Goal: Task Accomplishment & Management: Complete application form

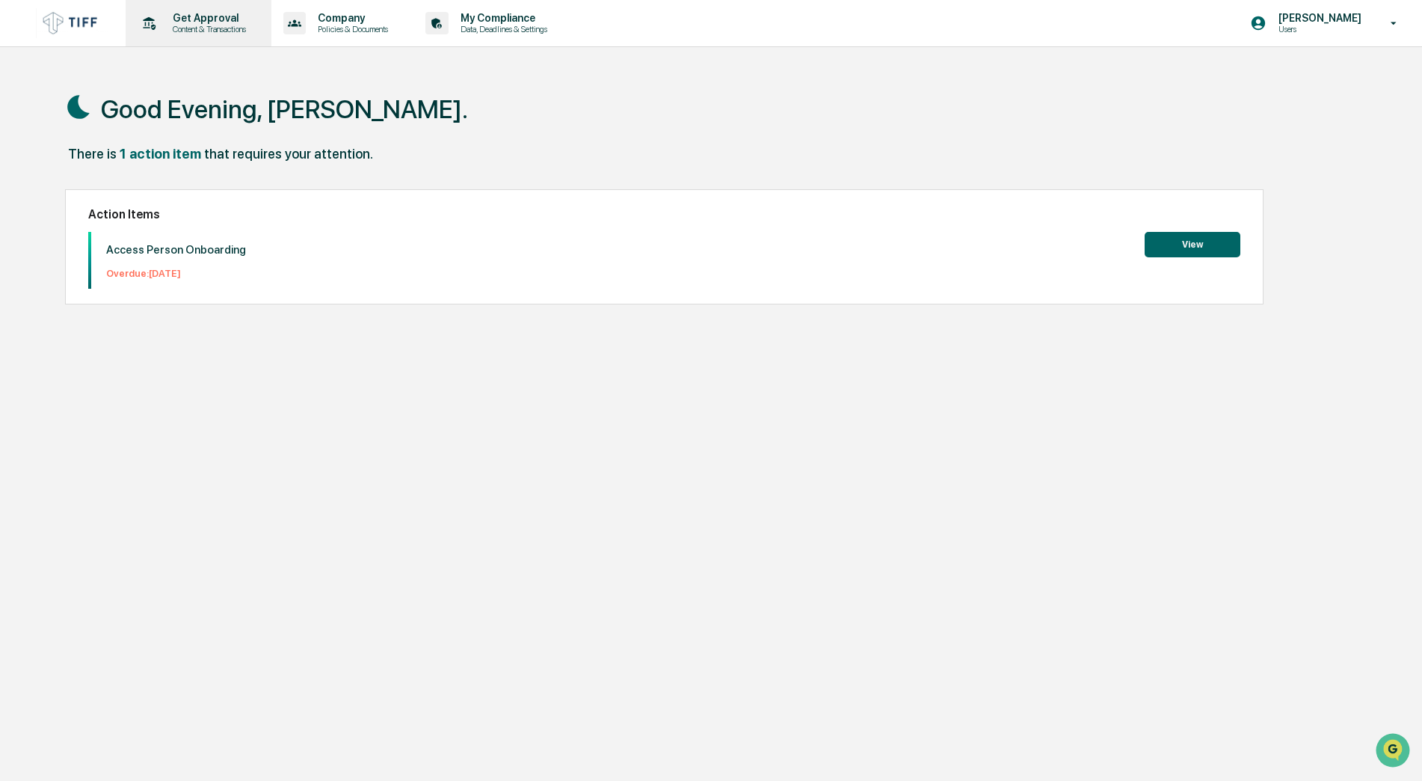
click at [186, 15] on p "Get Approval" at bounding box center [207, 18] width 93 height 12
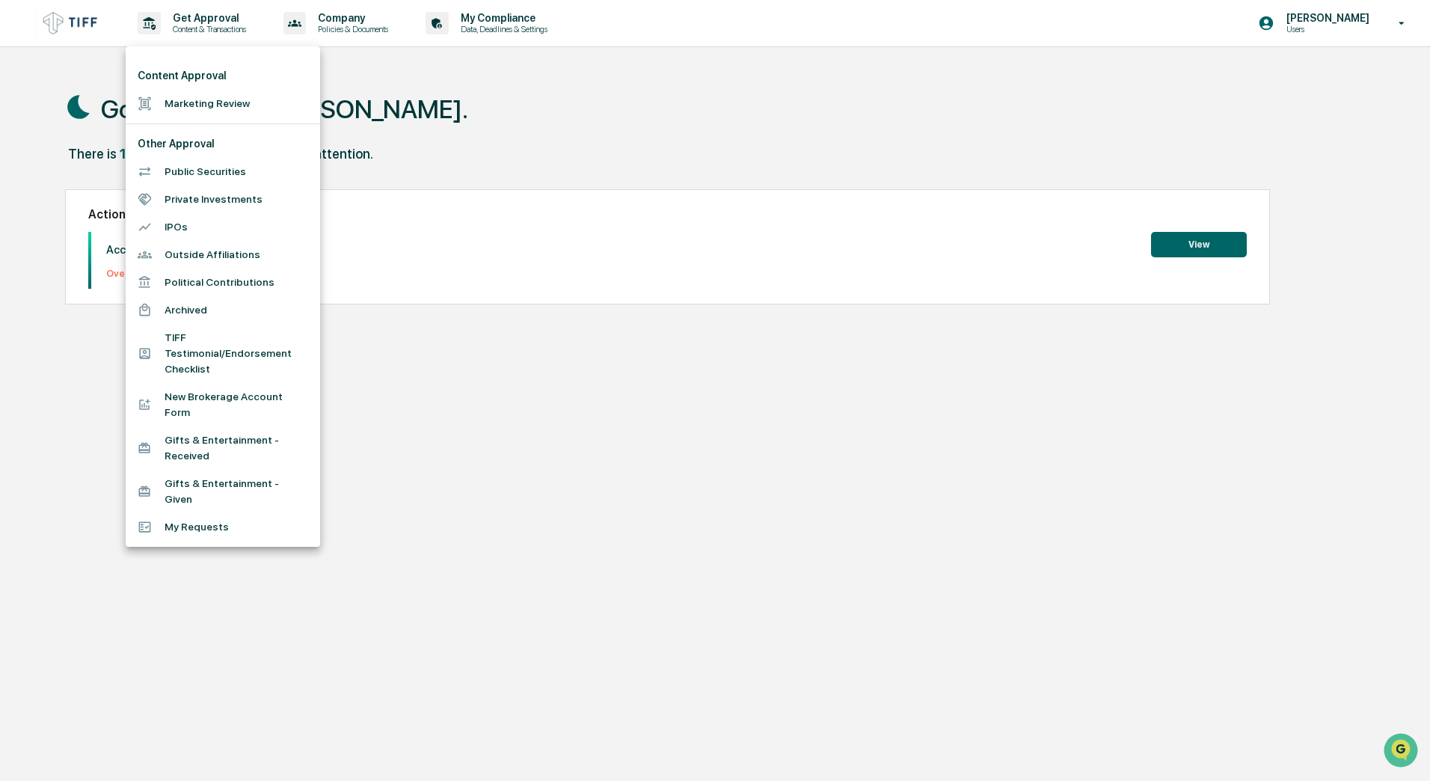
click at [185, 95] on li "Marketing Review" at bounding box center [223, 104] width 194 height 28
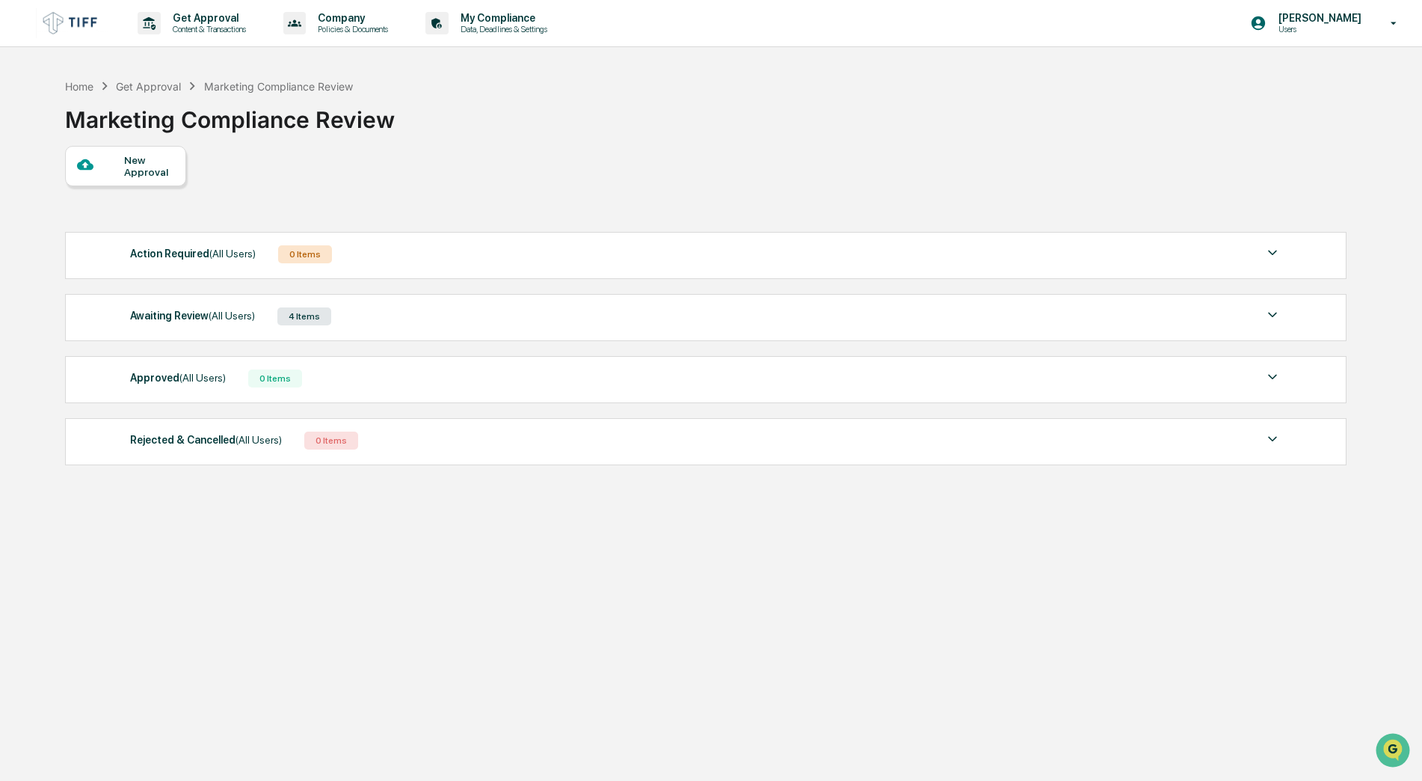
click at [1274, 319] on img at bounding box center [1273, 315] width 18 height 18
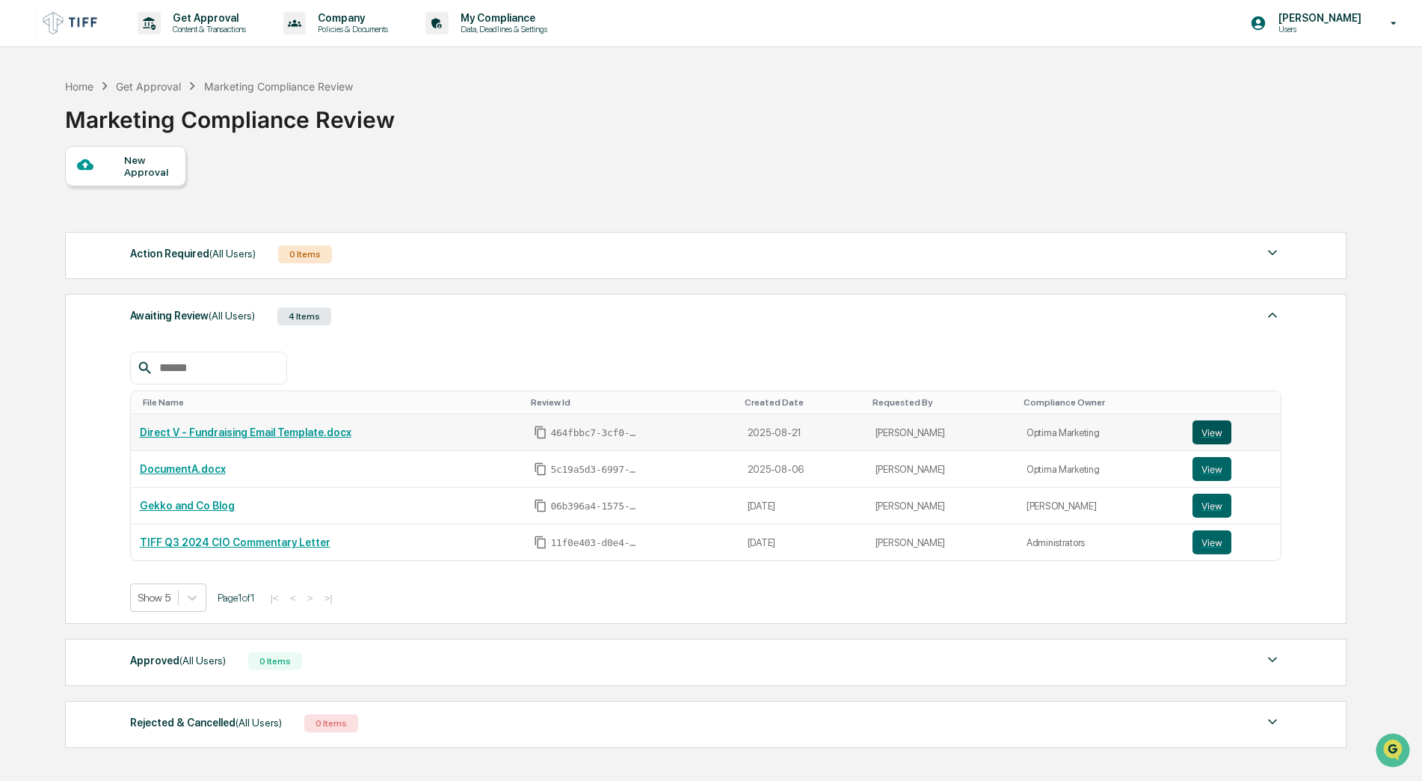
click at [1199, 429] on button "View" at bounding box center [1212, 432] width 39 height 24
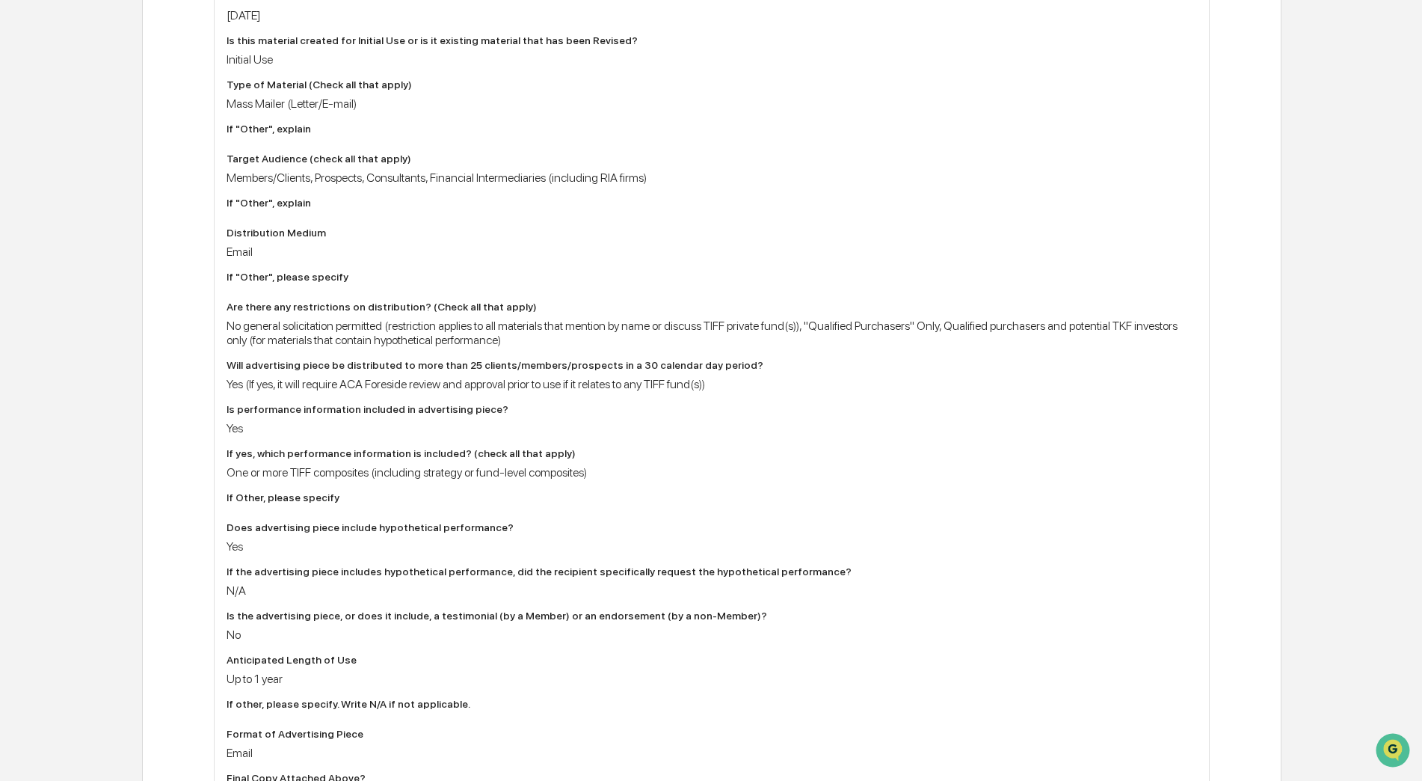
scroll to position [585, 0]
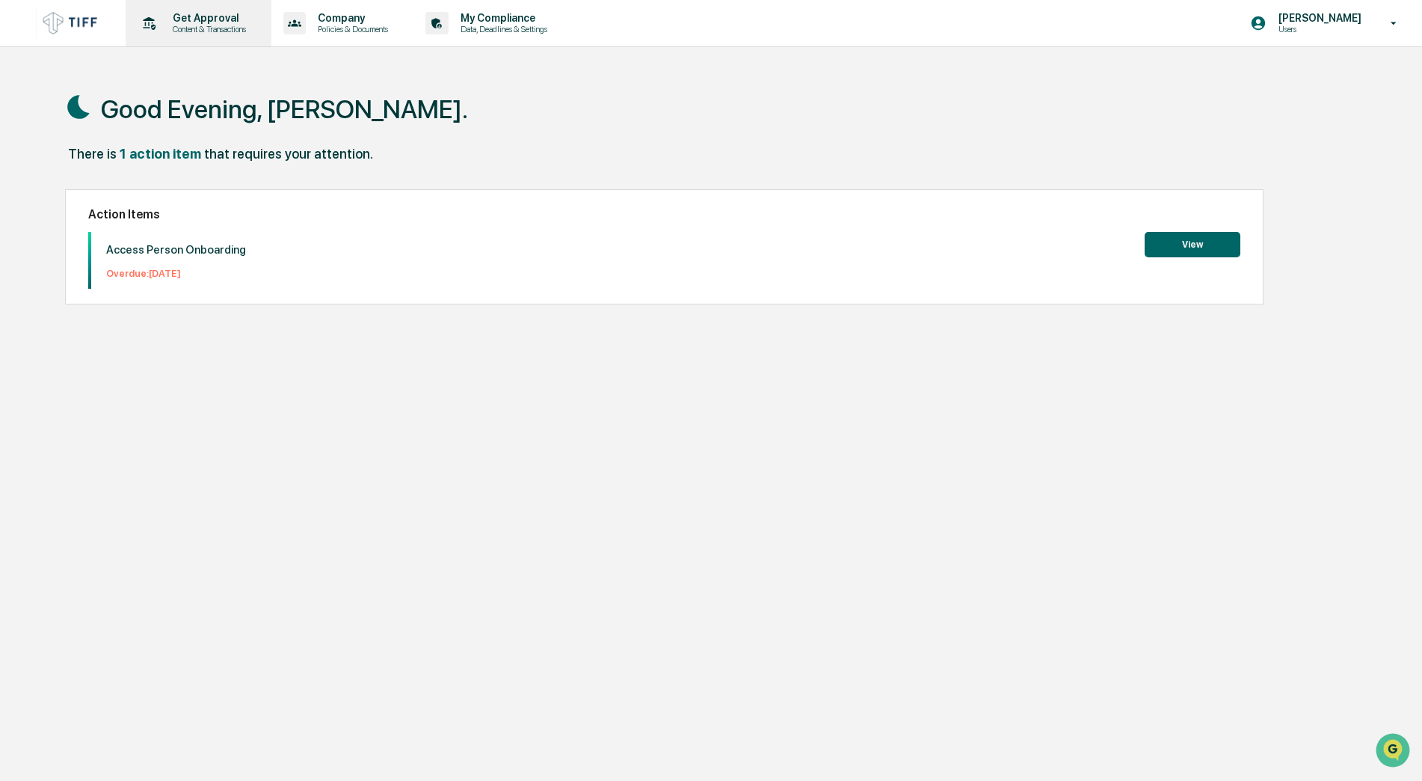
click at [201, 14] on p "Get Approval" at bounding box center [207, 18] width 93 height 12
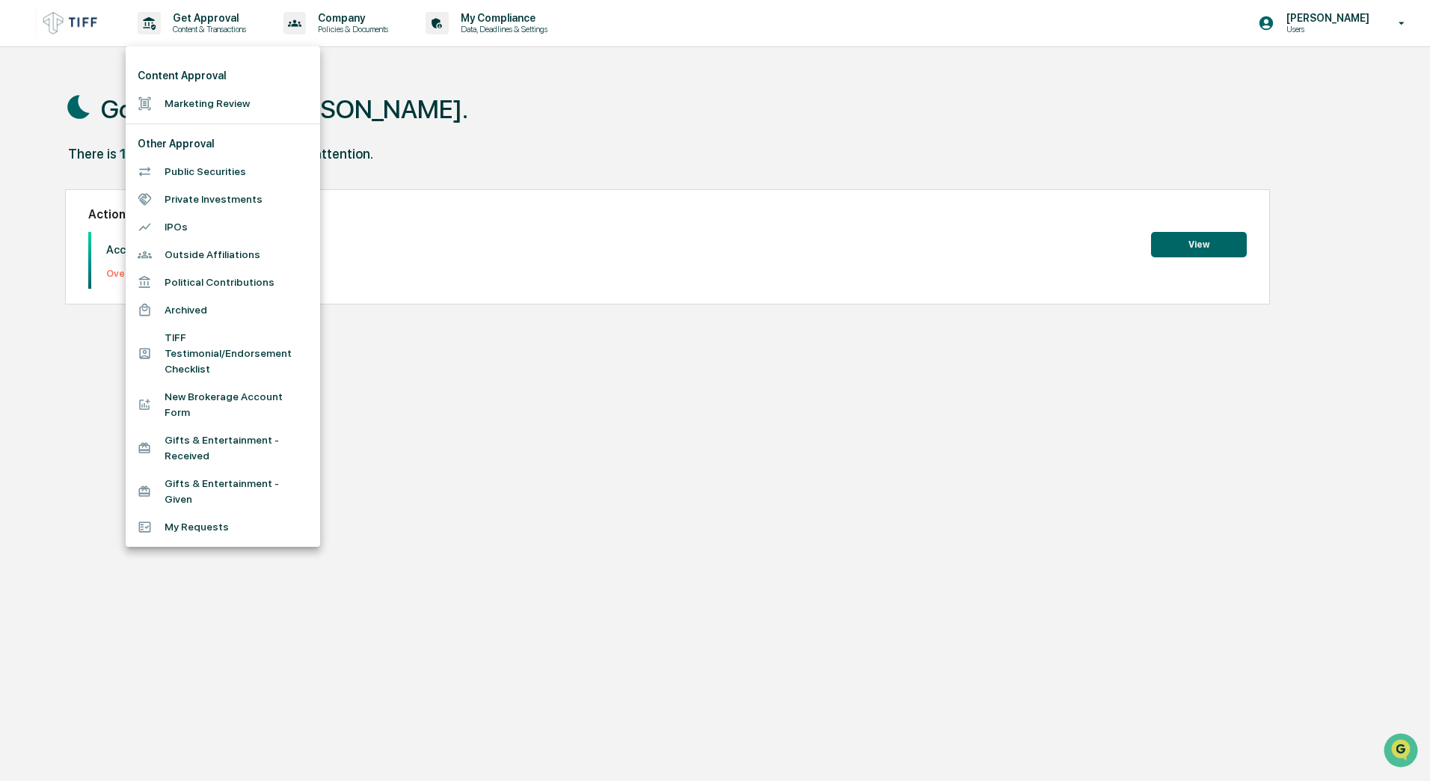
click at [180, 102] on li "Marketing Review" at bounding box center [223, 104] width 194 height 28
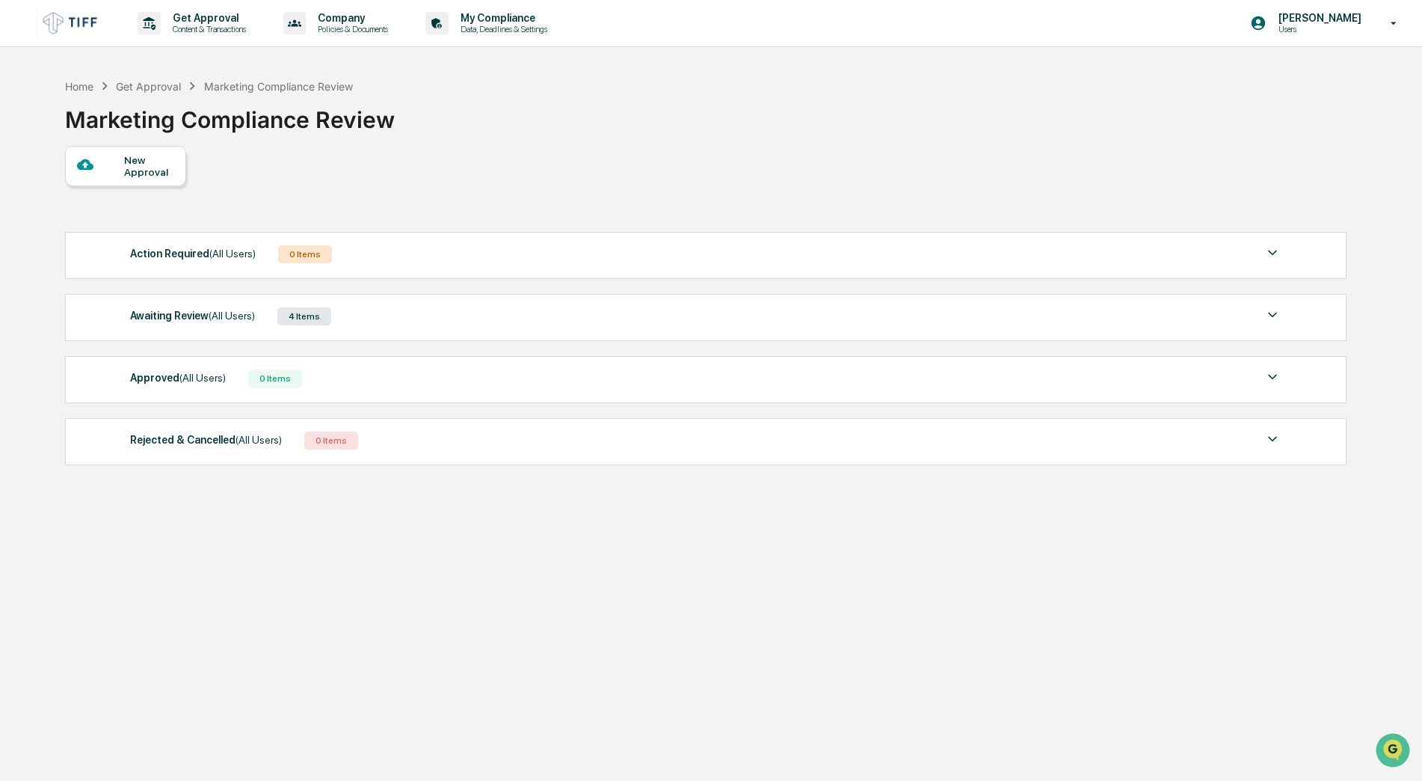
click at [146, 164] on div "New Approval" at bounding box center [149, 166] width 50 height 24
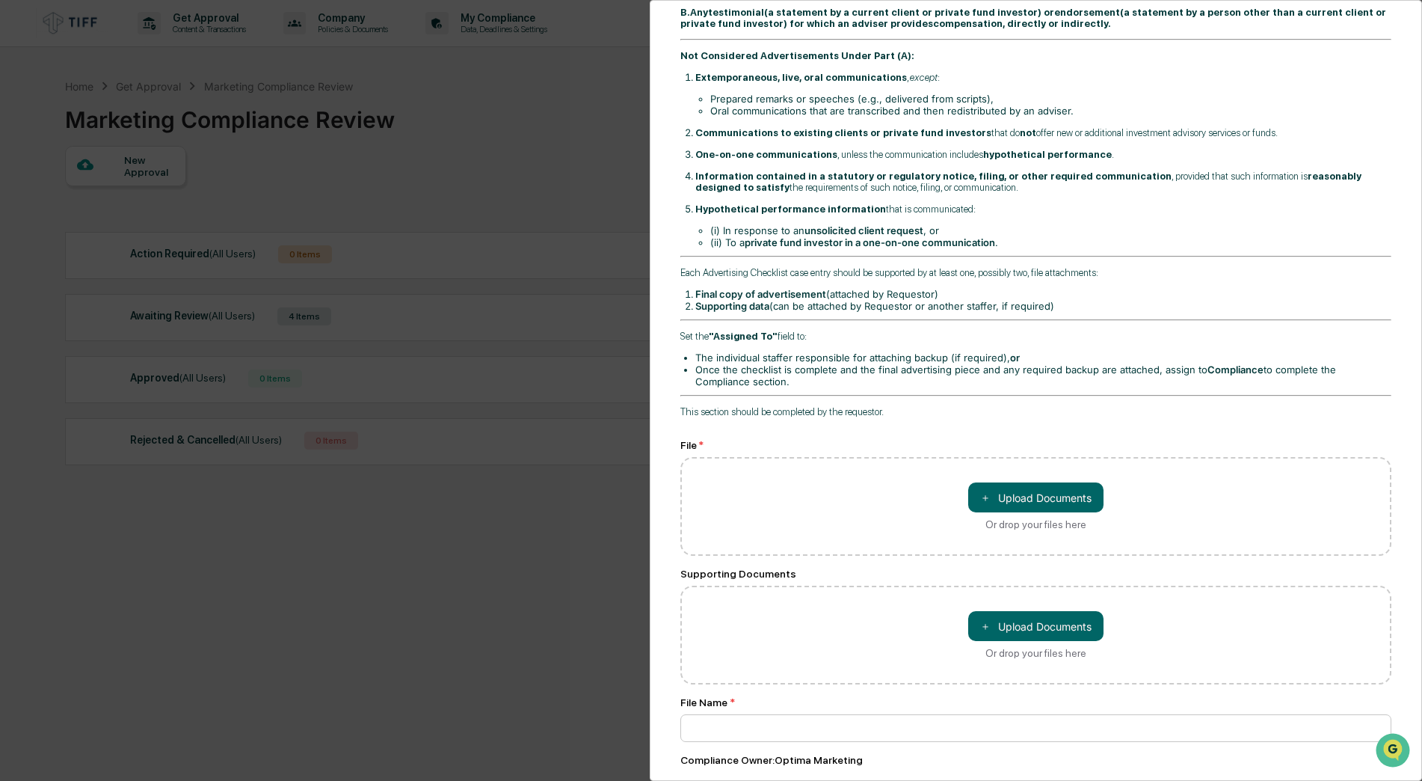
scroll to position [449, 0]
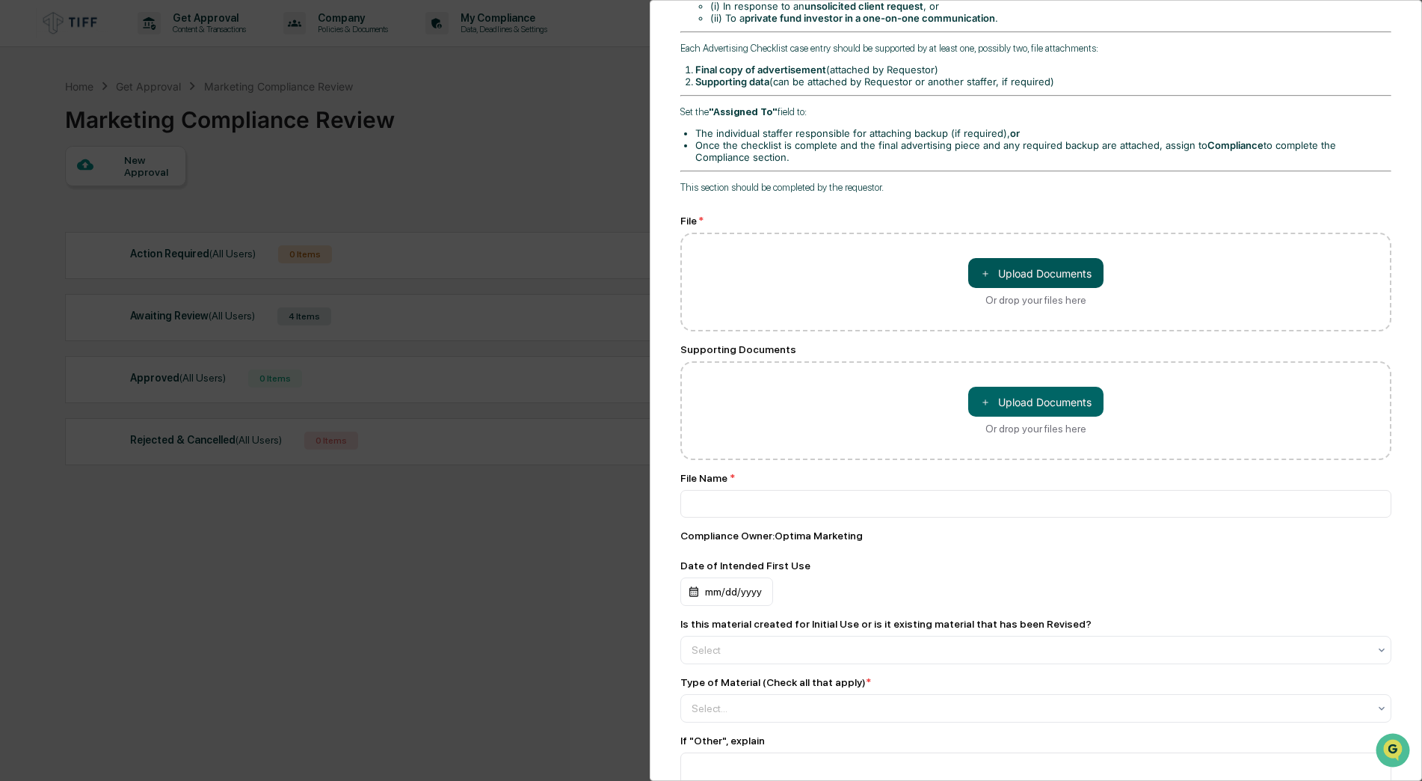
click at [882, 280] on button "＋ Upload Documents" at bounding box center [1035, 273] width 135 height 30
type input "**********"
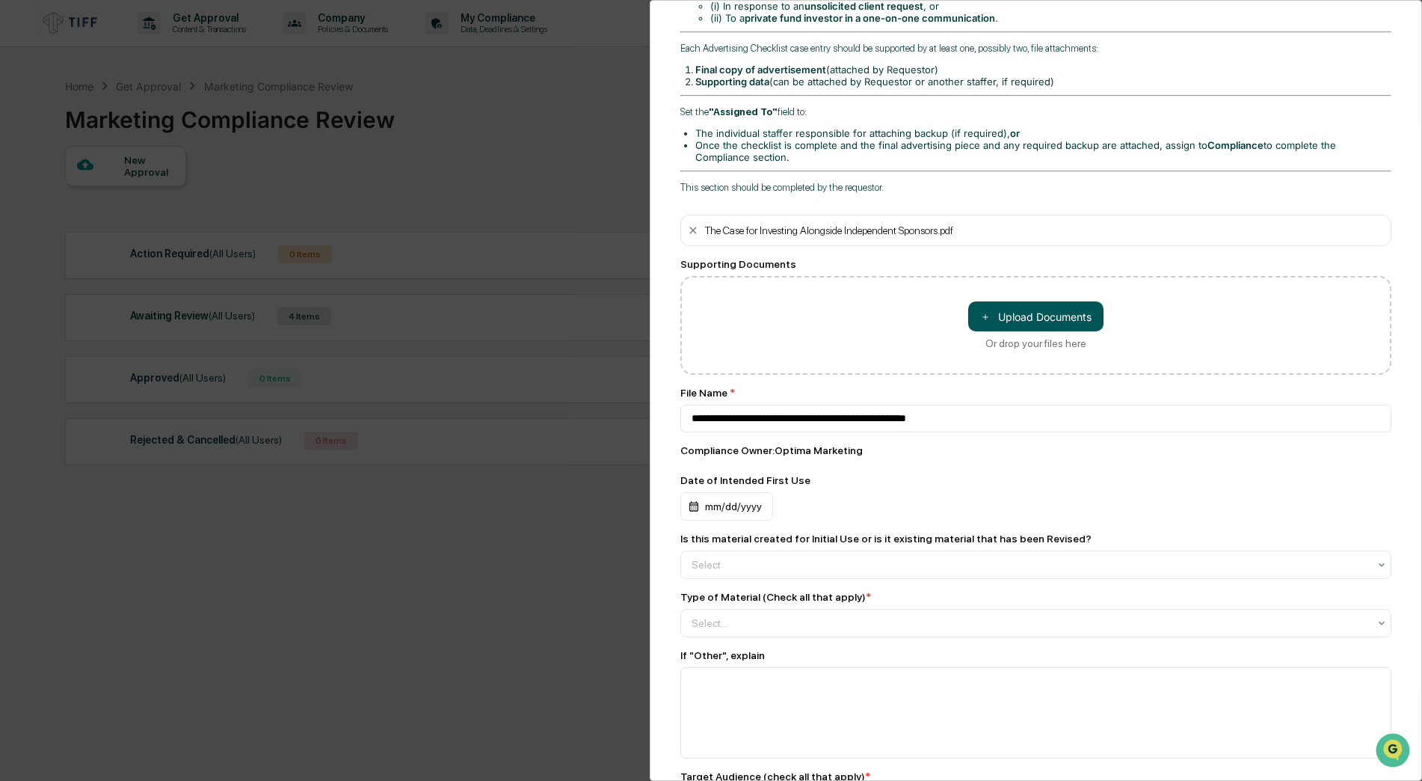
click at [882, 316] on button "＋ Upload Documents" at bounding box center [1035, 316] width 135 height 30
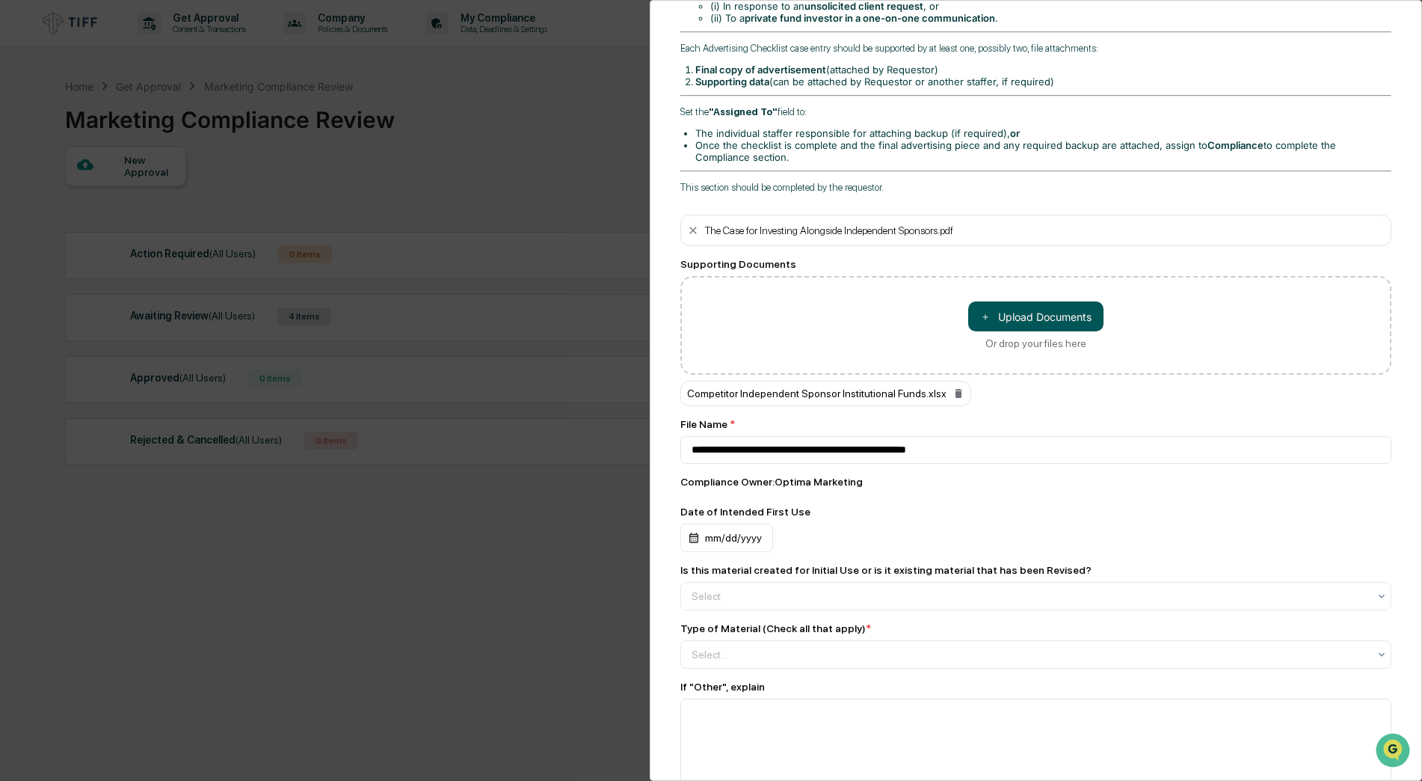
click at [882, 315] on button "＋ Upload Documents" at bounding box center [1035, 316] width 135 height 30
click at [882, 314] on span "＋" at bounding box center [985, 317] width 10 height 14
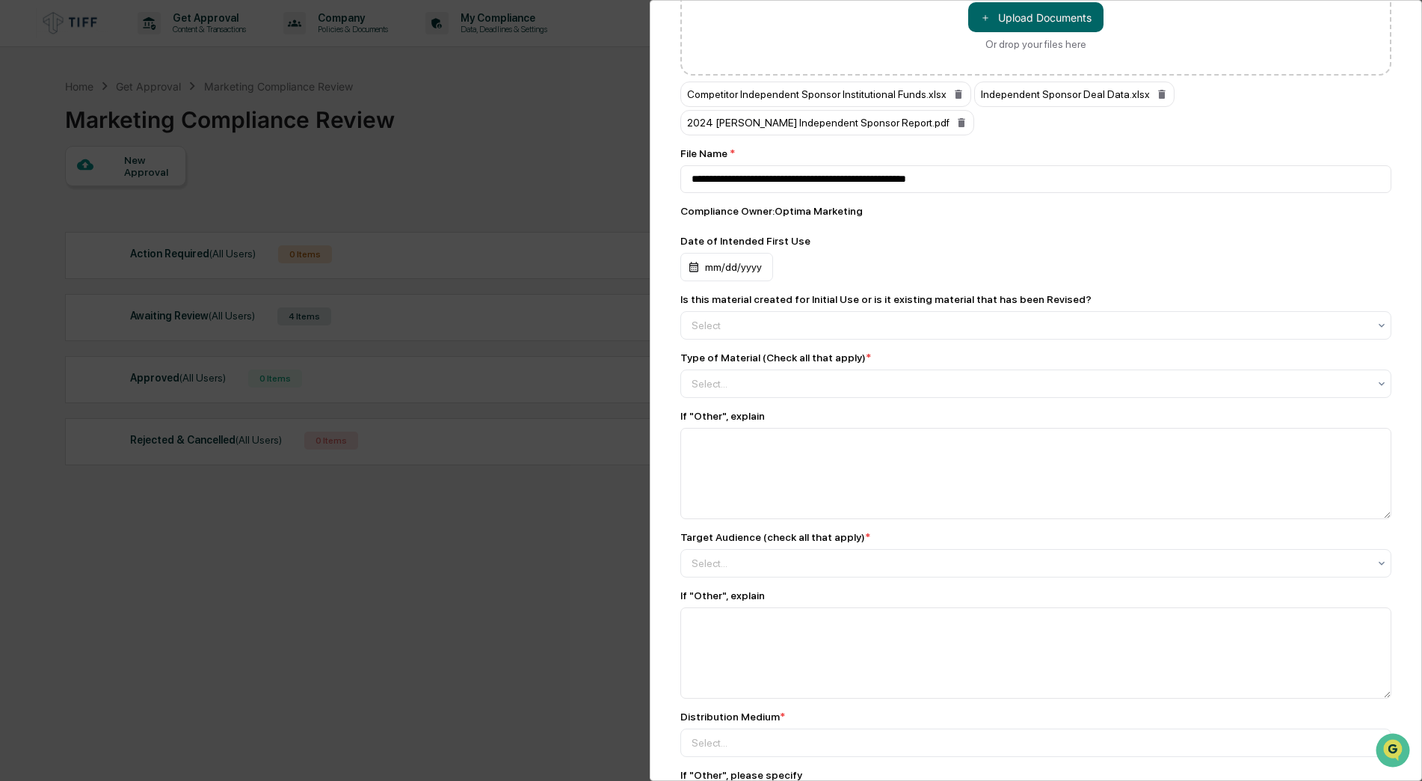
scroll to position [823, 0]
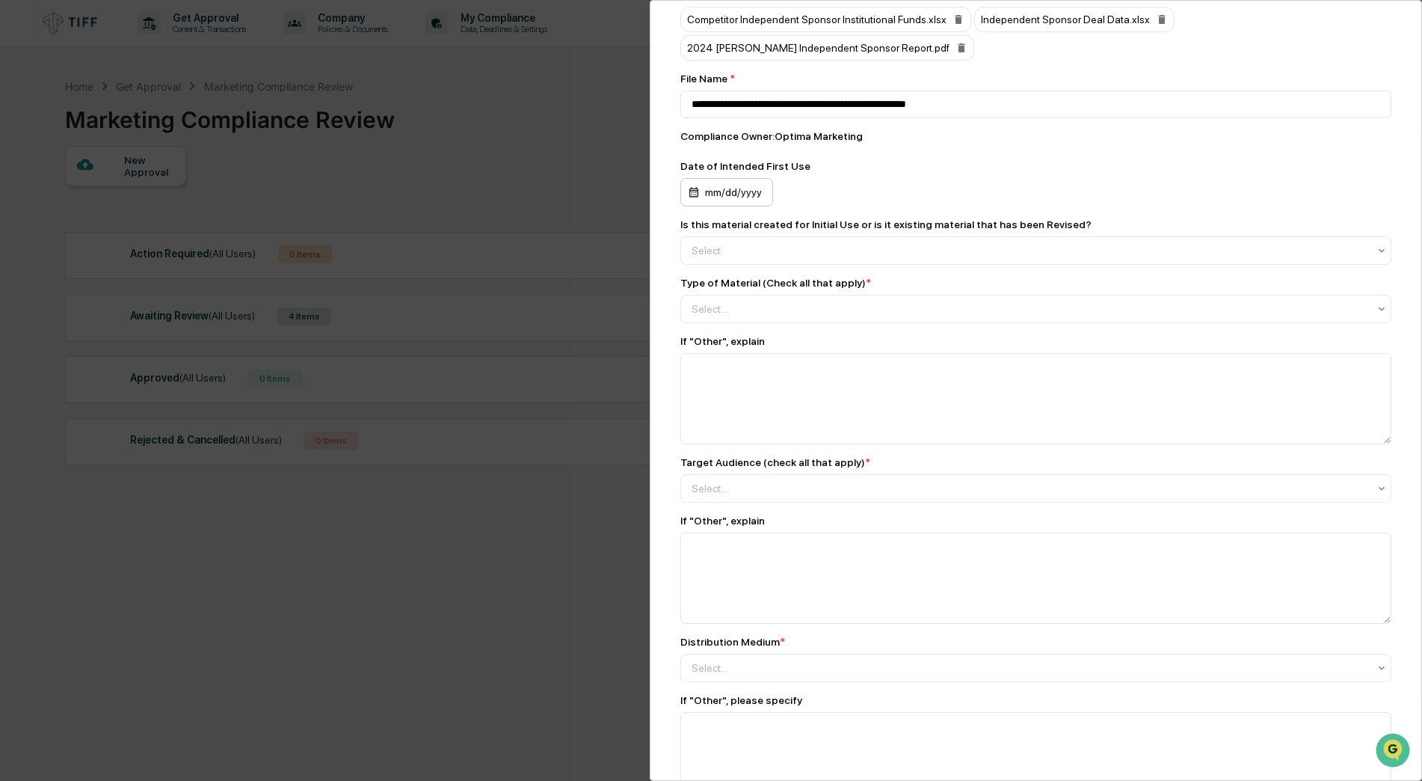
click at [744, 205] on div "mm/dd/yyyy" at bounding box center [726, 192] width 93 height 28
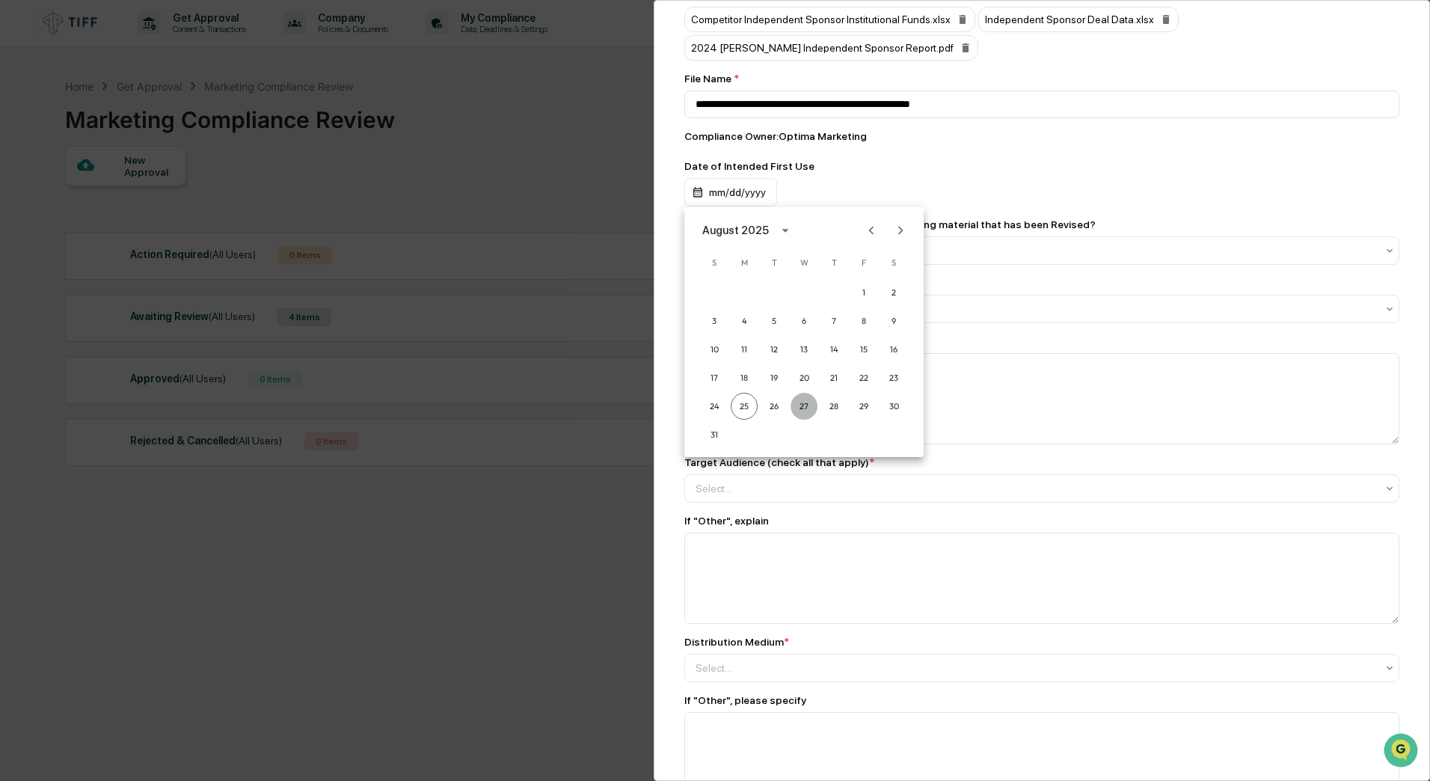
click at [805, 407] on button "27" at bounding box center [803, 406] width 27 height 27
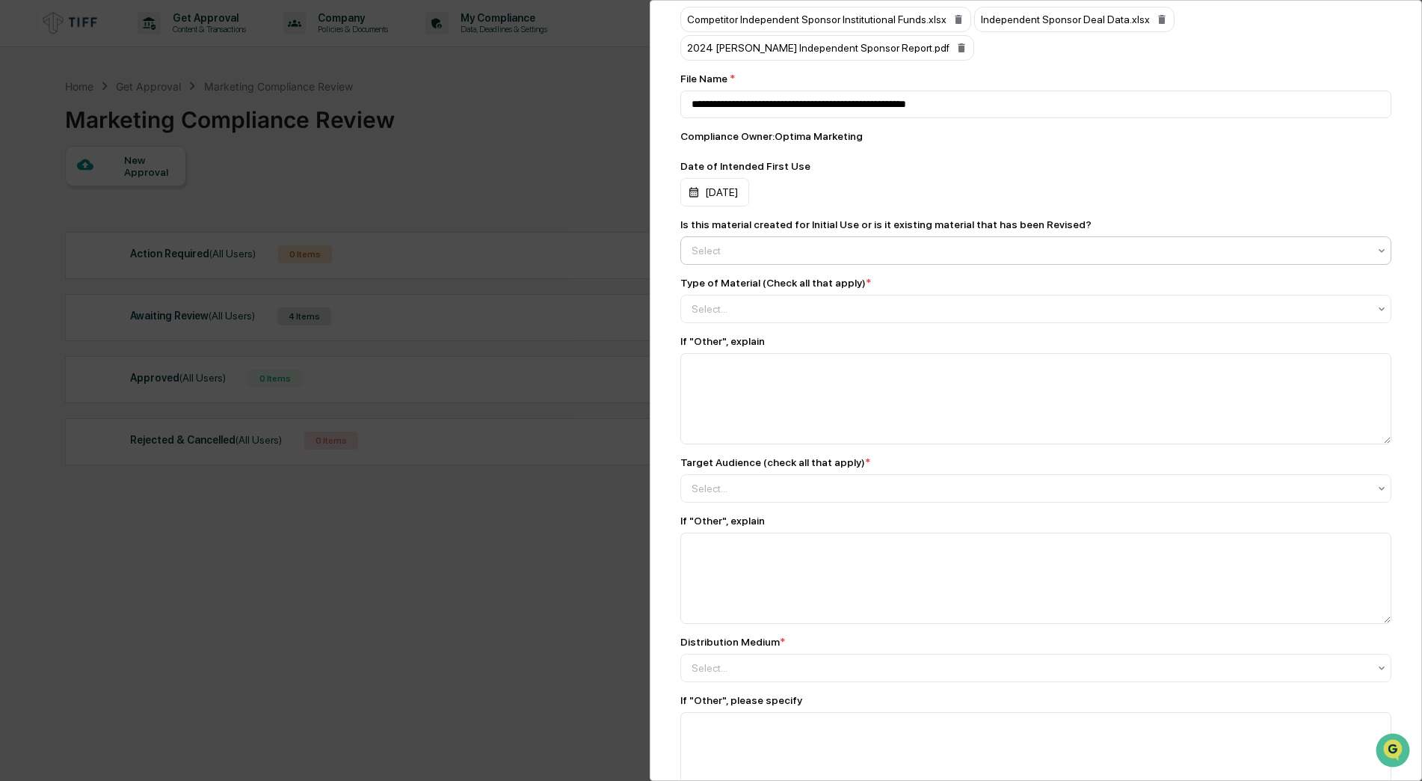
click at [770, 254] on div at bounding box center [1030, 250] width 677 height 15
click at [761, 288] on div "Initial Use" at bounding box center [1032, 287] width 702 height 30
click at [761, 310] on div at bounding box center [1030, 308] width 677 height 15
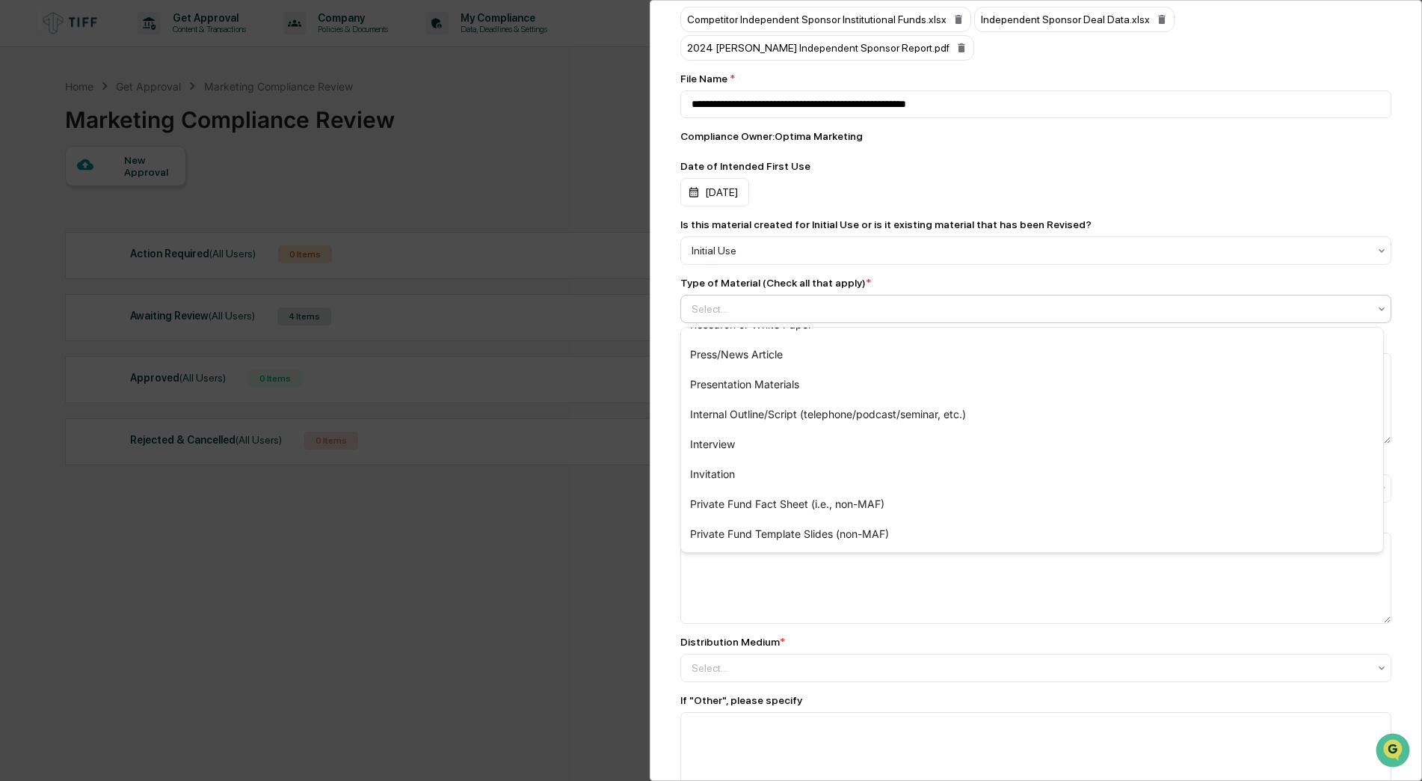
scroll to position [0, 0]
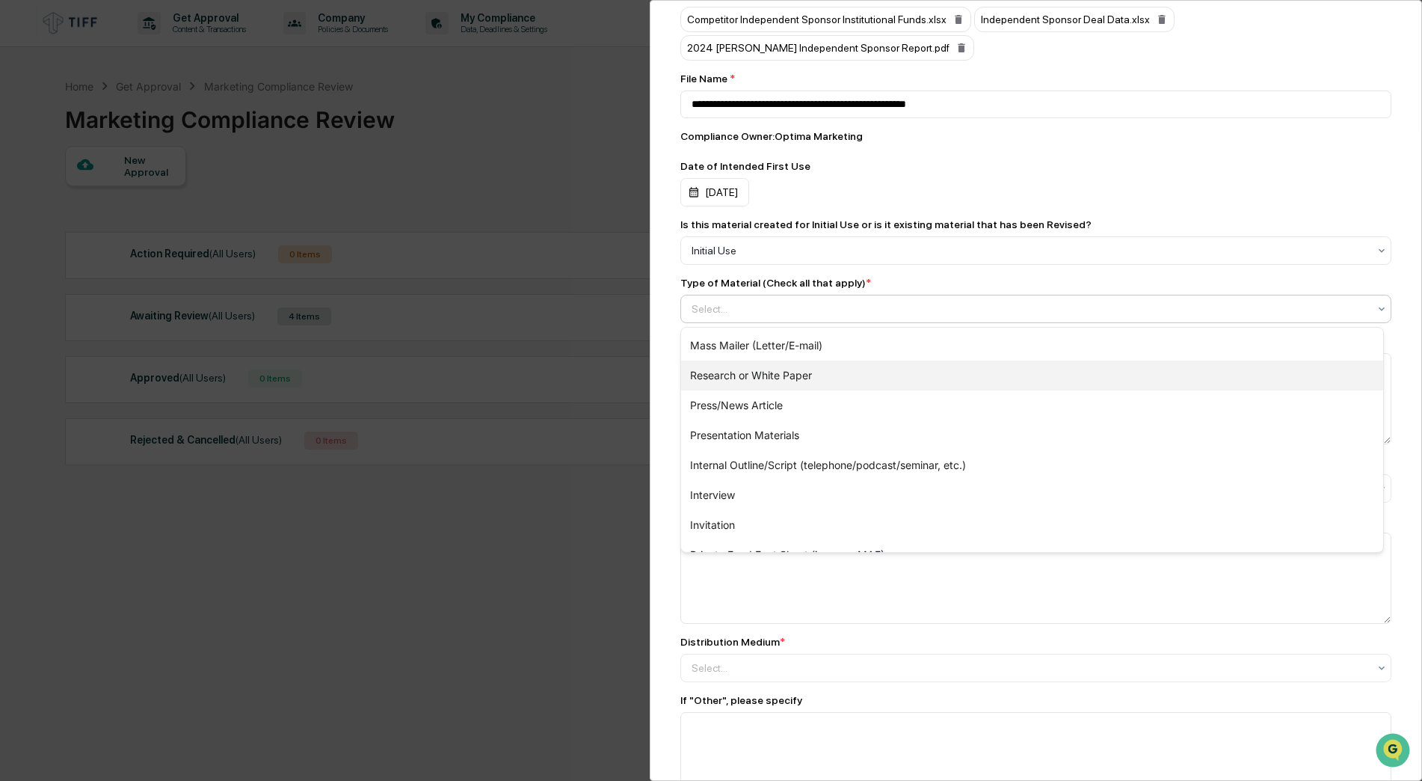
click at [784, 374] on div "Research or White Paper" at bounding box center [1032, 375] width 702 height 30
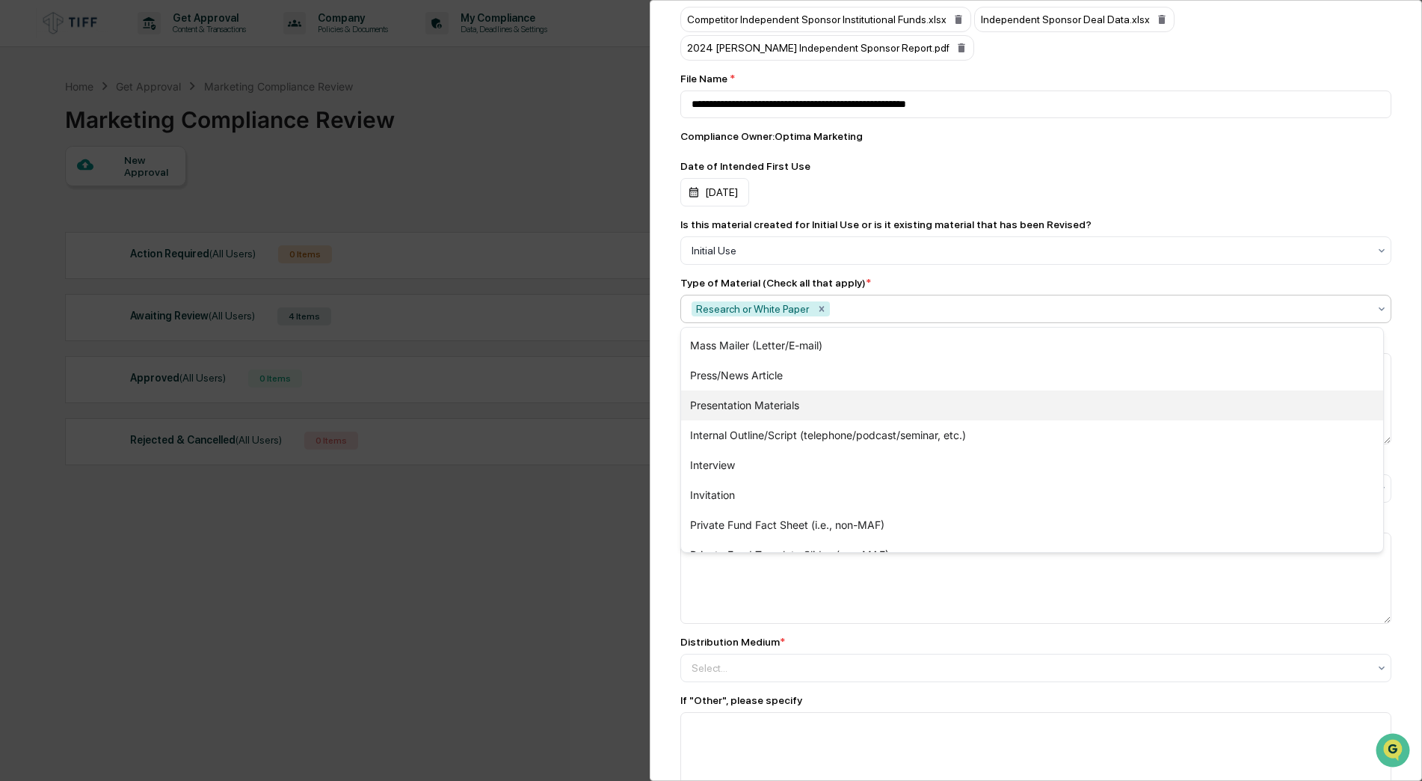
click at [796, 408] on div "Presentation Materials" at bounding box center [1032, 405] width 702 height 30
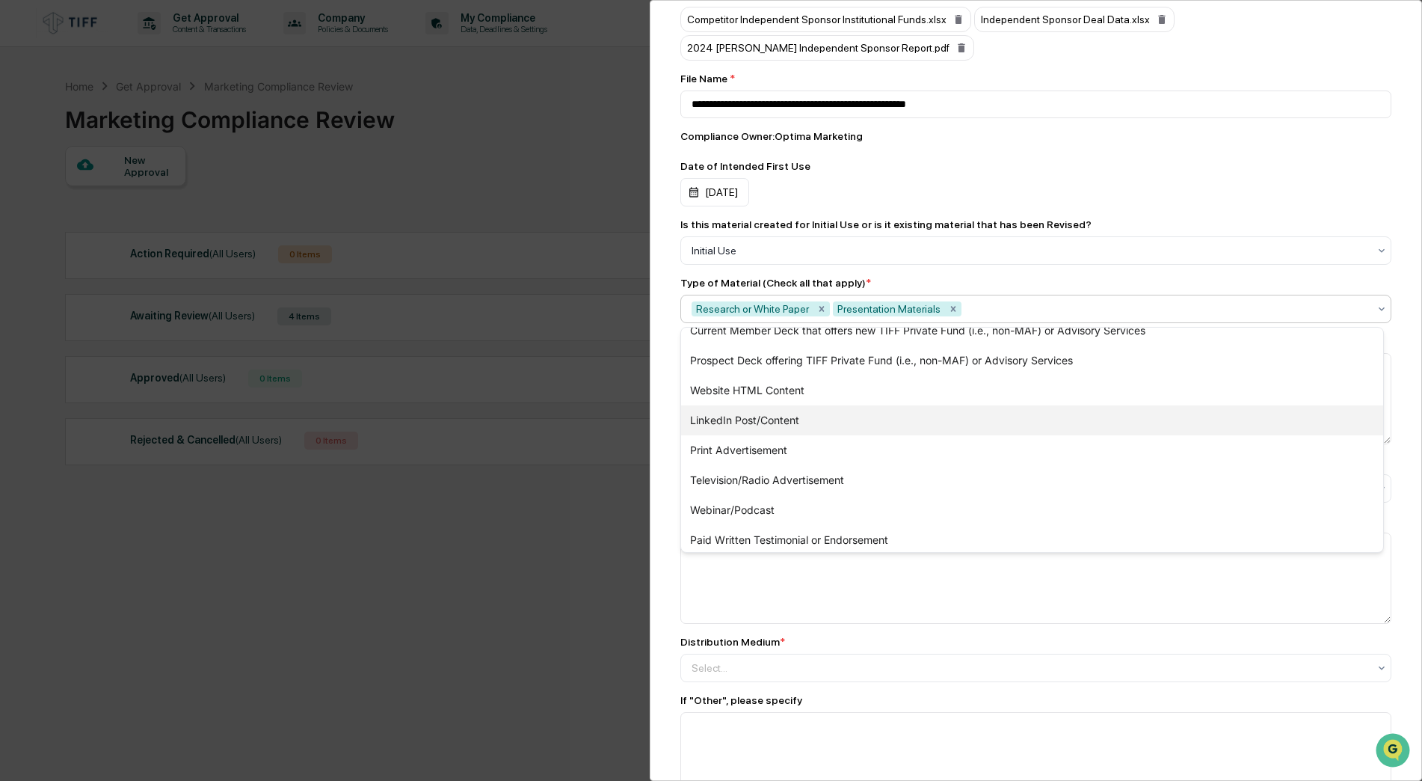
scroll to position [440, 0]
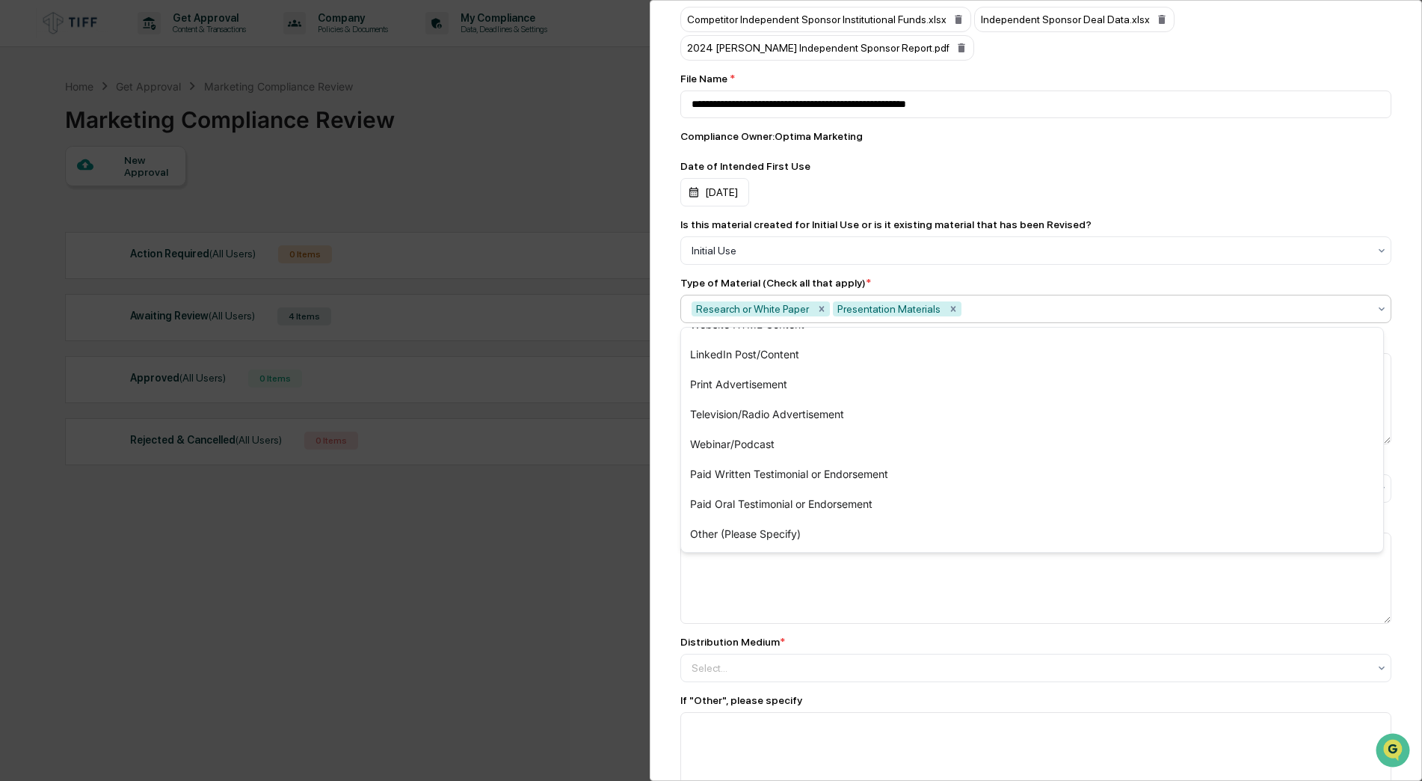
click at [672, 509] on div "Marketing Review Submit New Approval Submit New Approval To be completed for ea…" at bounding box center [1036, 390] width 772 height 781
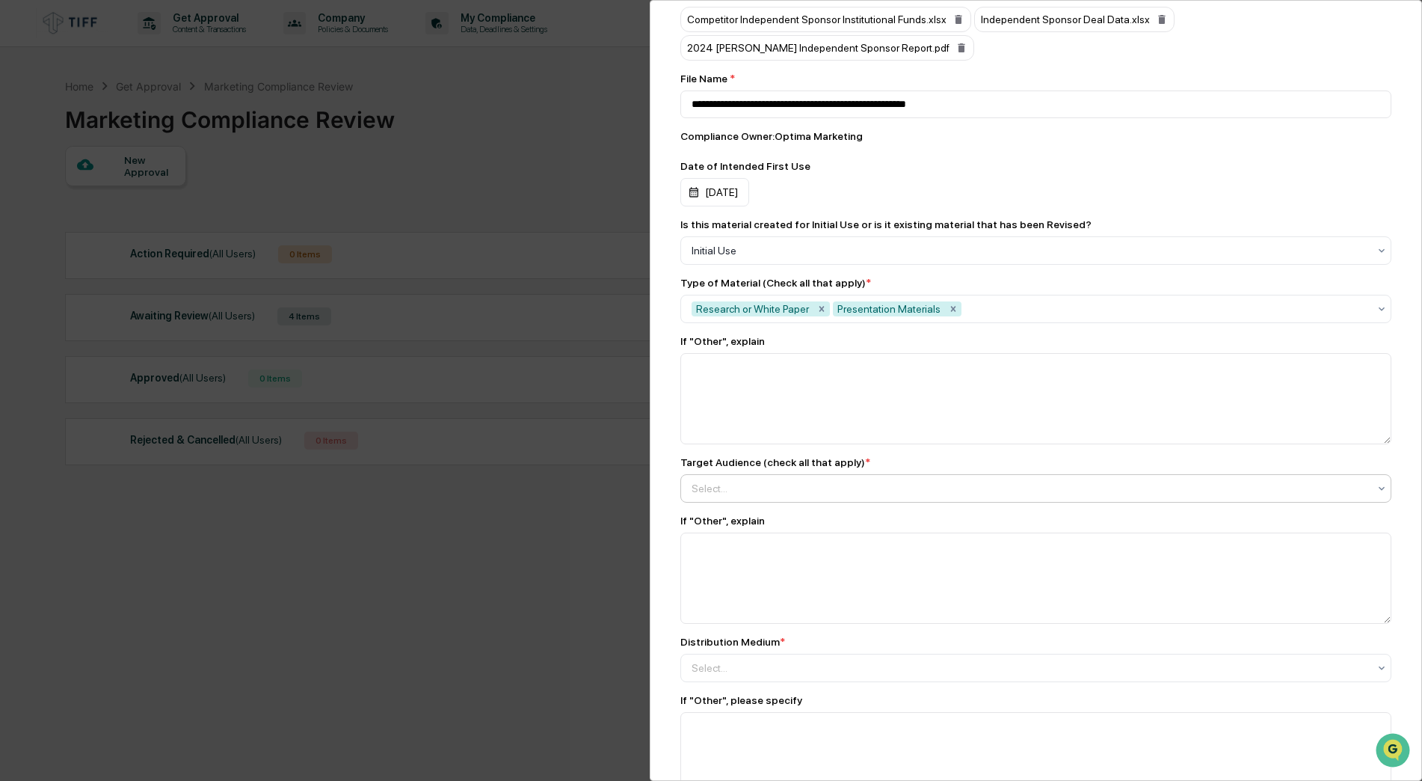
click at [820, 496] on div at bounding box center [1030, 488] width 677 height 15
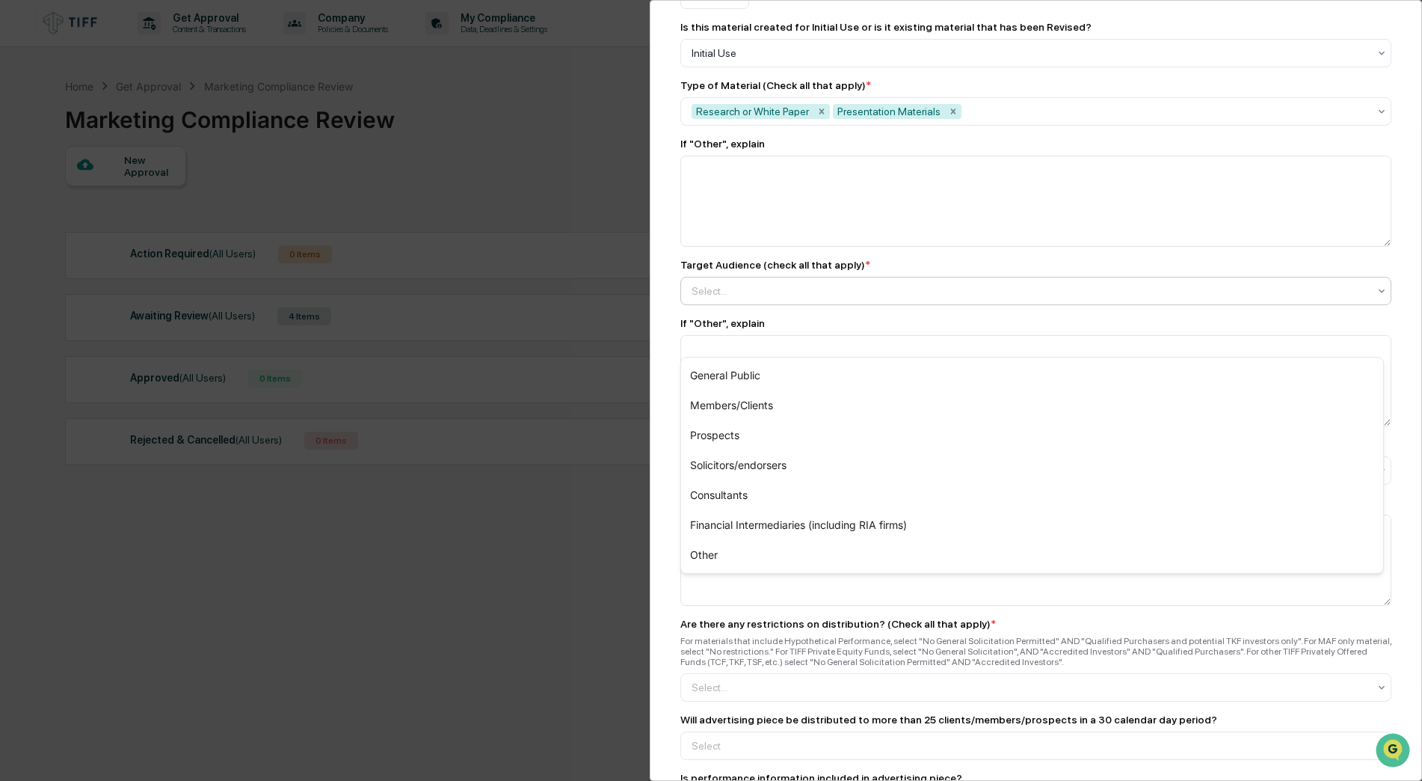
scroll to position [1047, 0]
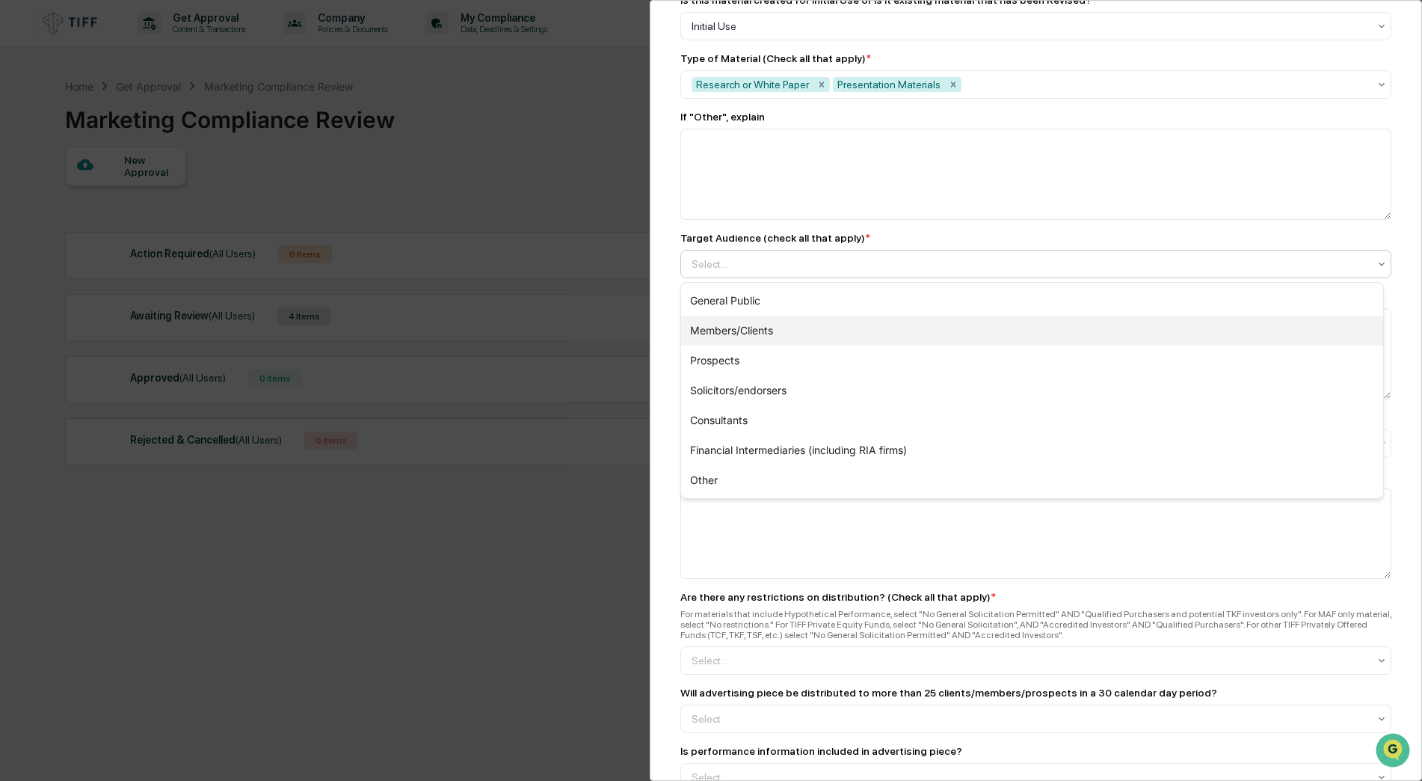
click at [759, 330] on div "Members/Clients" at bounding box center [1032, 331] width 702 height 30
click at [734, 333] on div "Prospects" at bounding box center [1032, 331] width 702 height 30
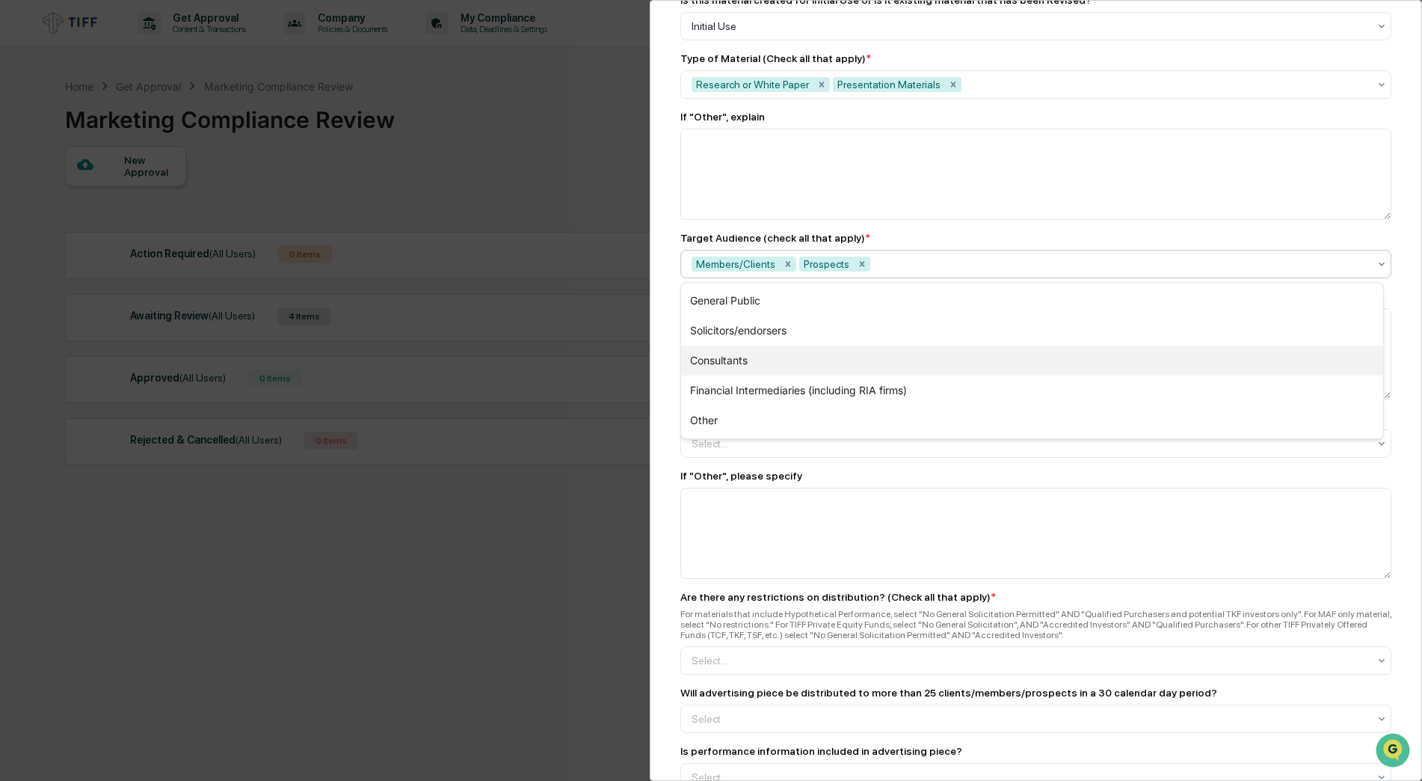
click at [766, 357] on div "Consultants" at bounding box center [1032, 360] width 702 height 30
click at [794, 360] on div "Financial Intermediaries (including RIA firms)" at bounding box center [1032, 360] width 702 height 30
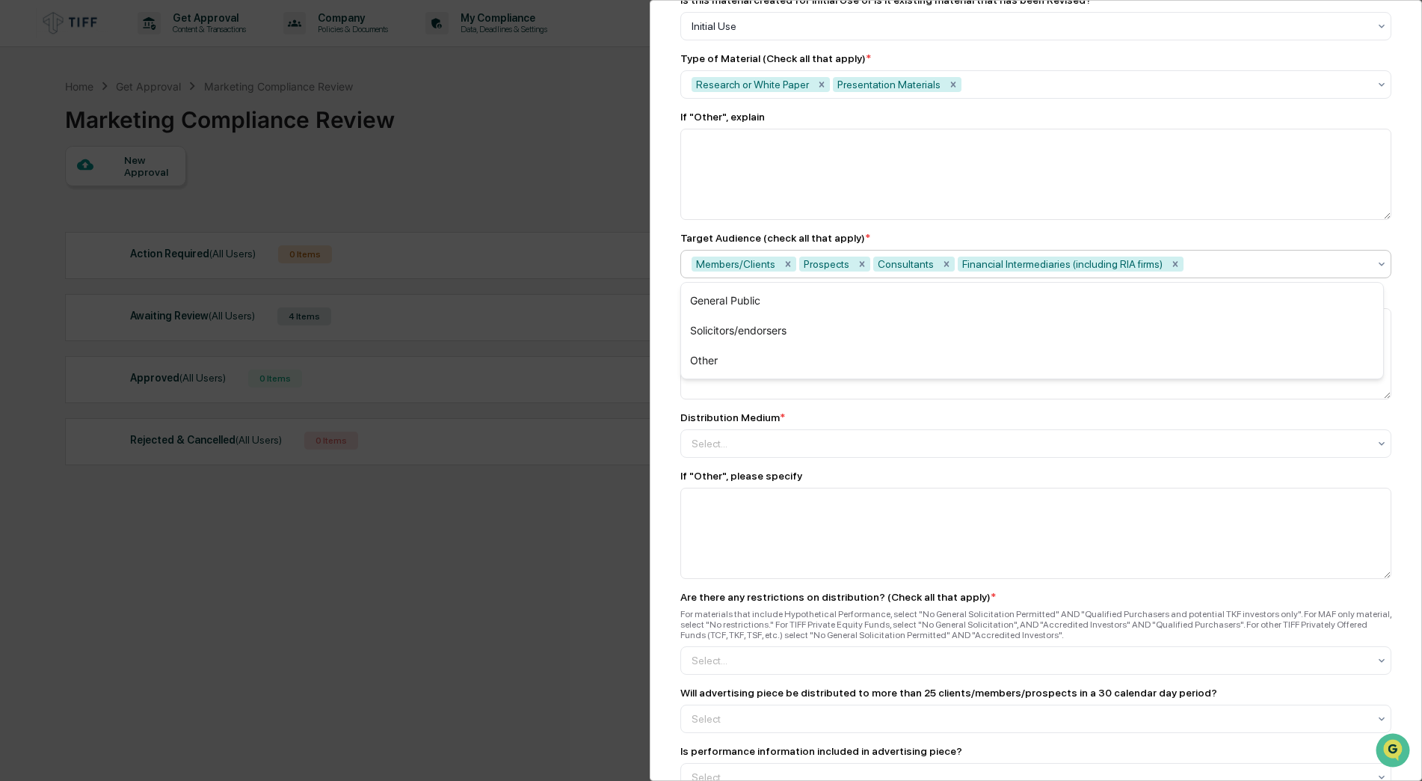
click at [667, 410] on div "Marketing Review Submit New Approval Submit New Approval To be completed for ea…" at bounding box center [1036, 390] width 772 height 781
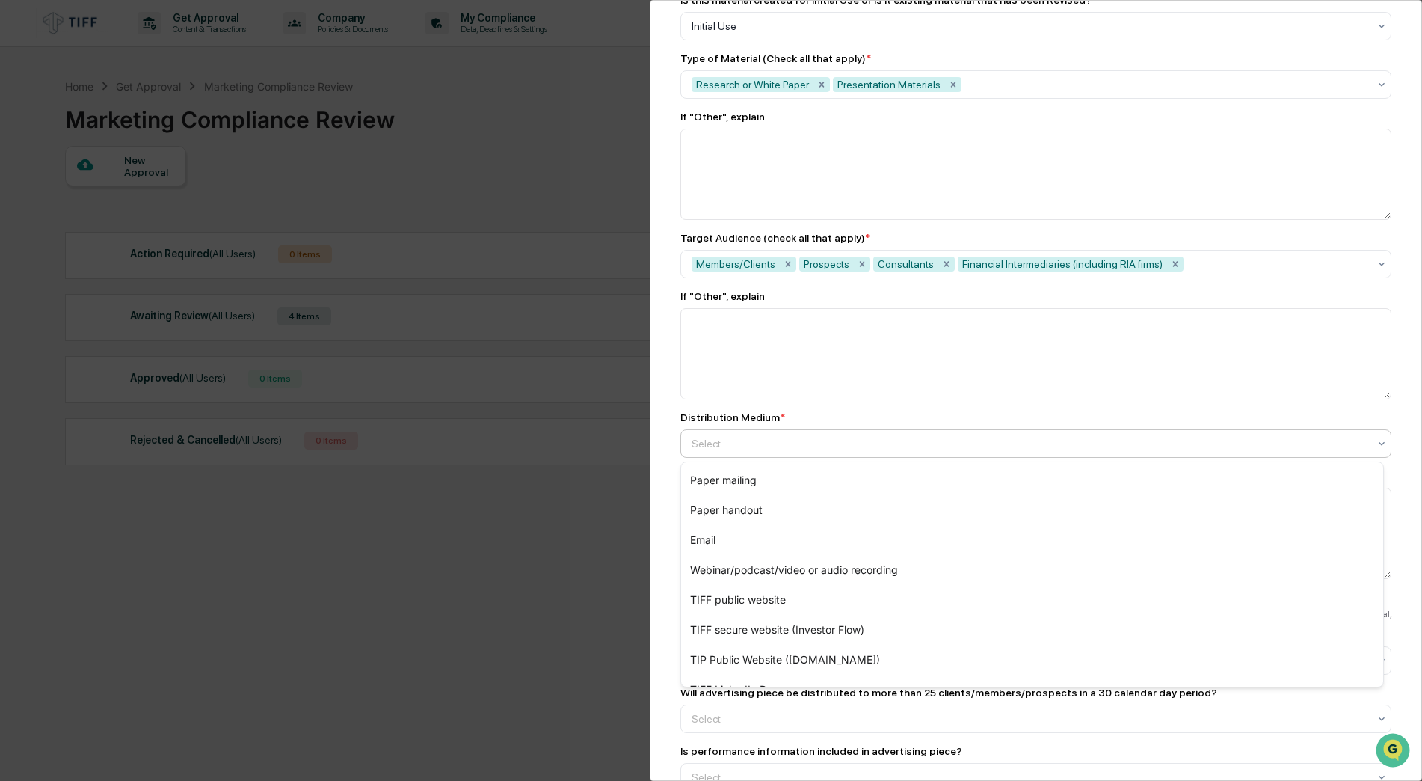
click at [781, 439] on div at bounding box center [1030, 443] width 677 height 15
click at [744, 530] on div "Email" at bounding box center [1032, 540] width 702 height 30
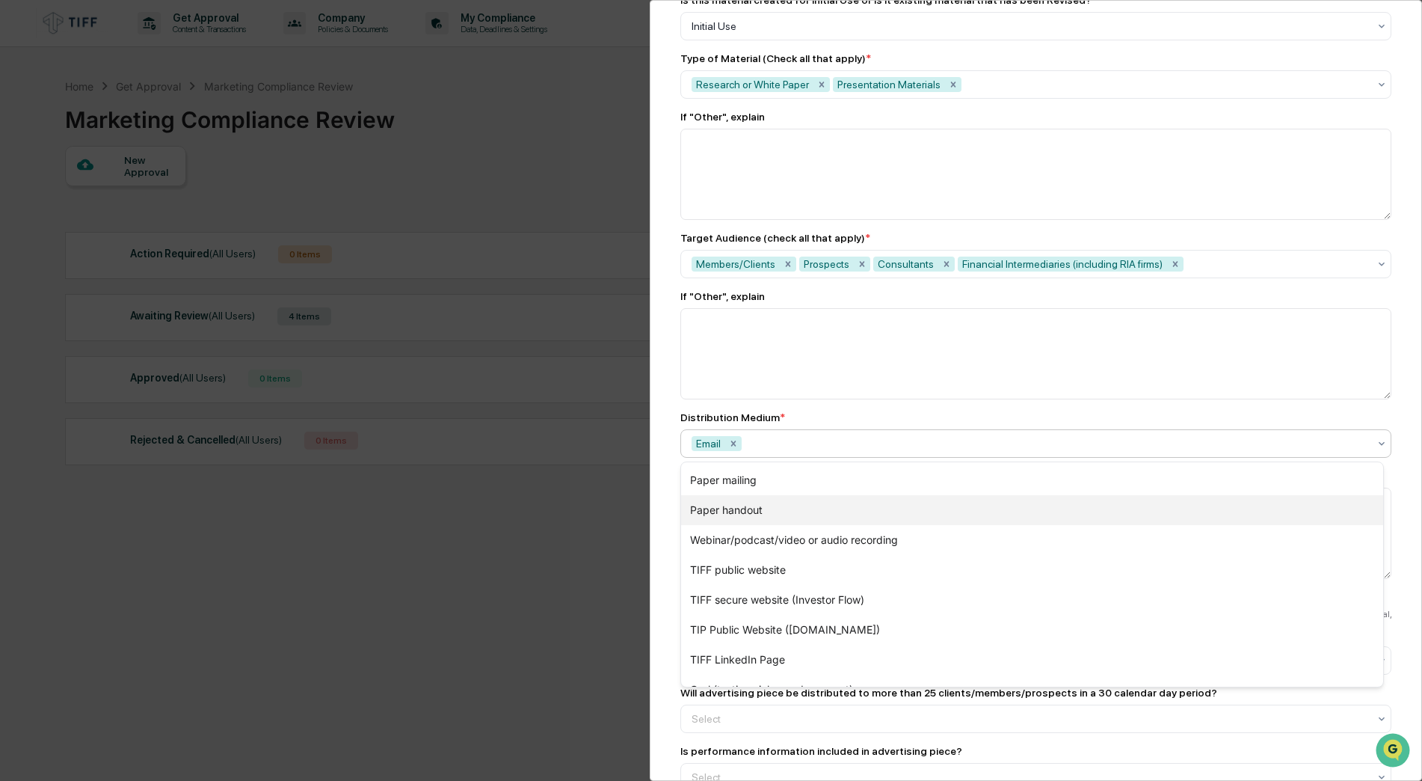
click at [759, 515] on div "Paper handout" at bounding box center [1032, 510] width 702 height 30
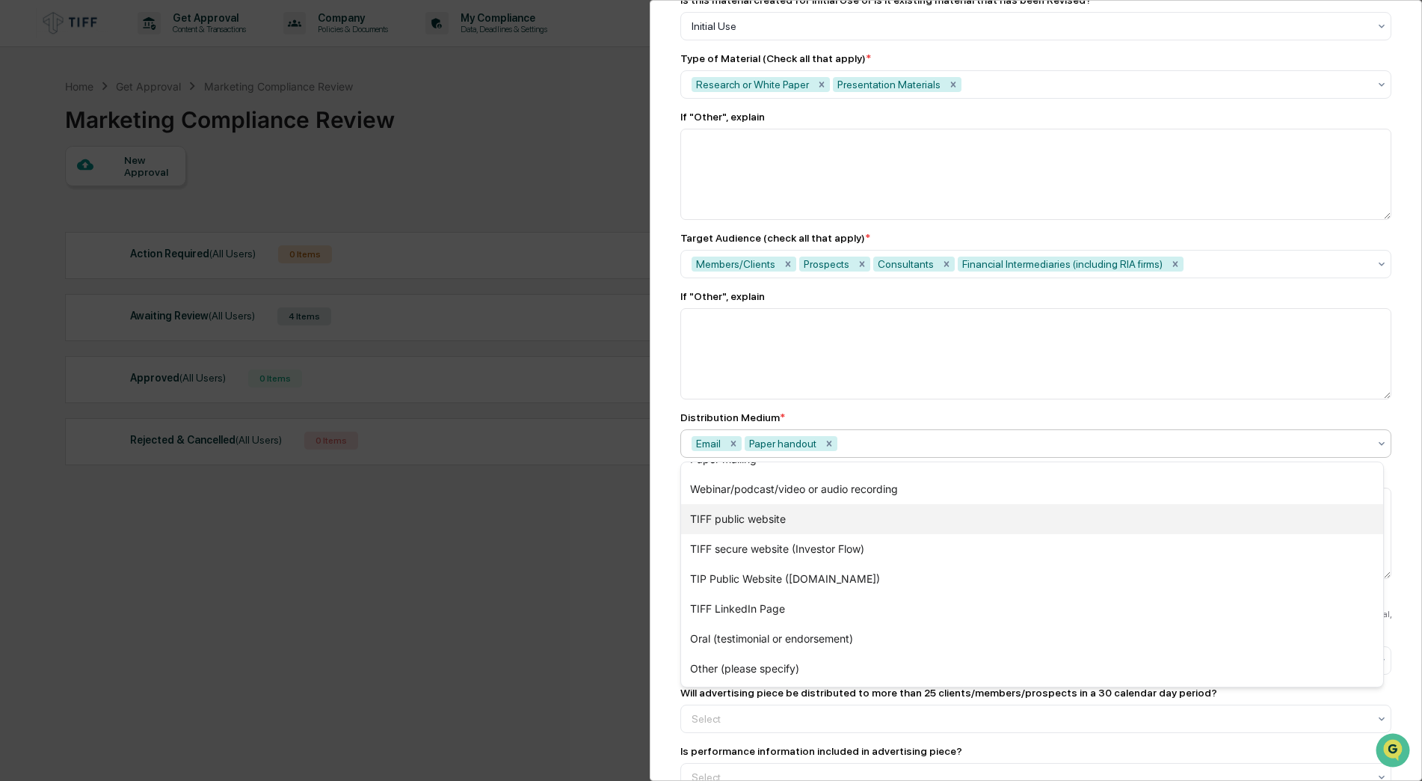
scroll to position [0, 0]
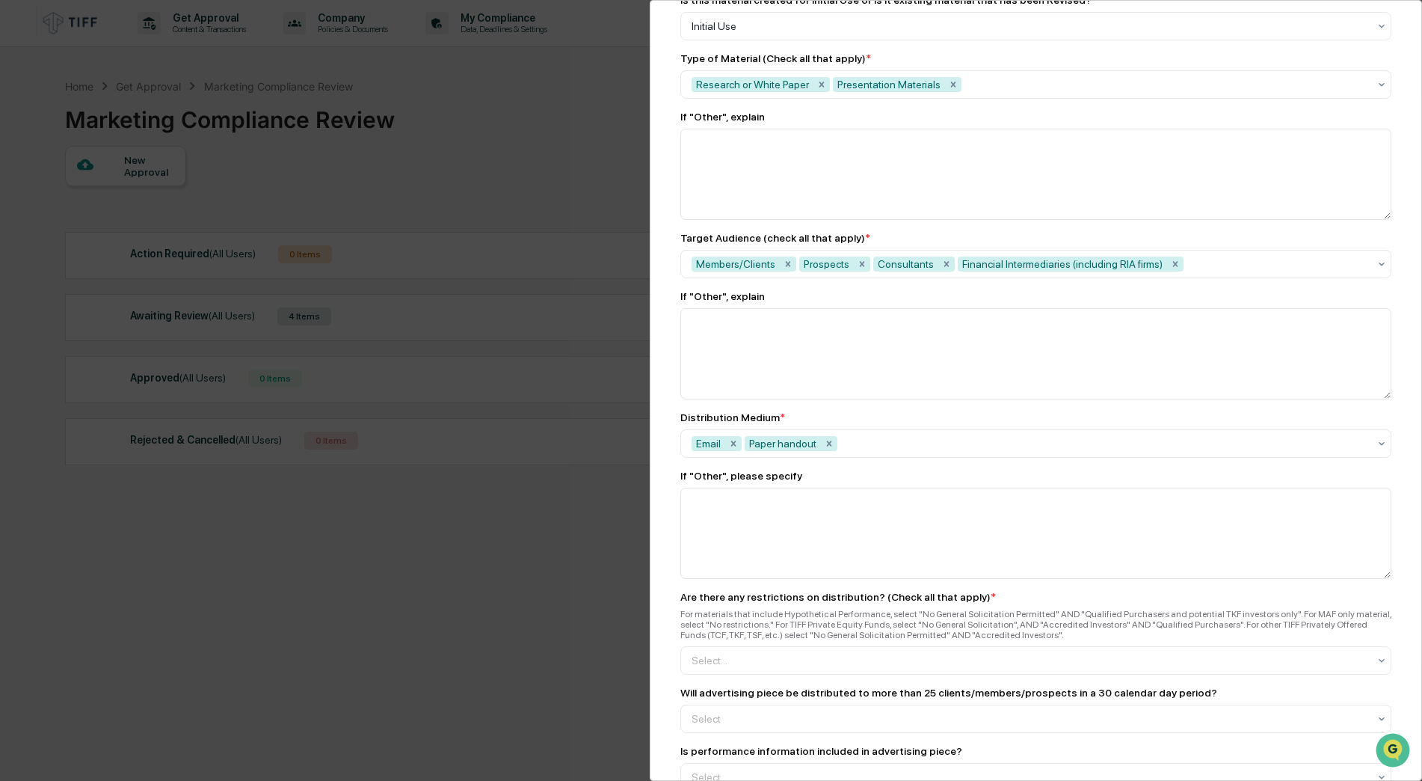
click at [660, 508] on div "Marketing Review Submit New Approval Submit New Approval To be completed for ea…" at bounding box center [1036, 390] width 772 height 781
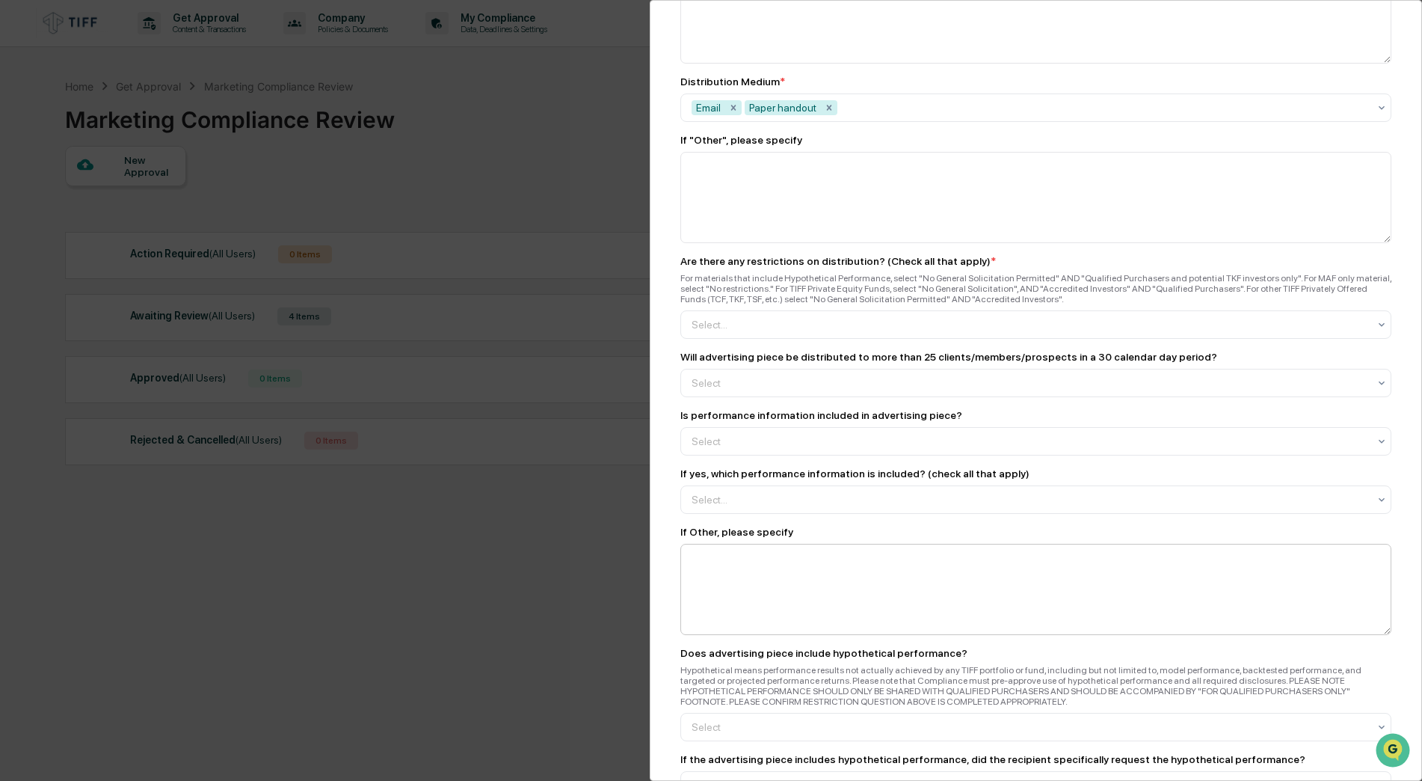
scroll to position [1421, 0]
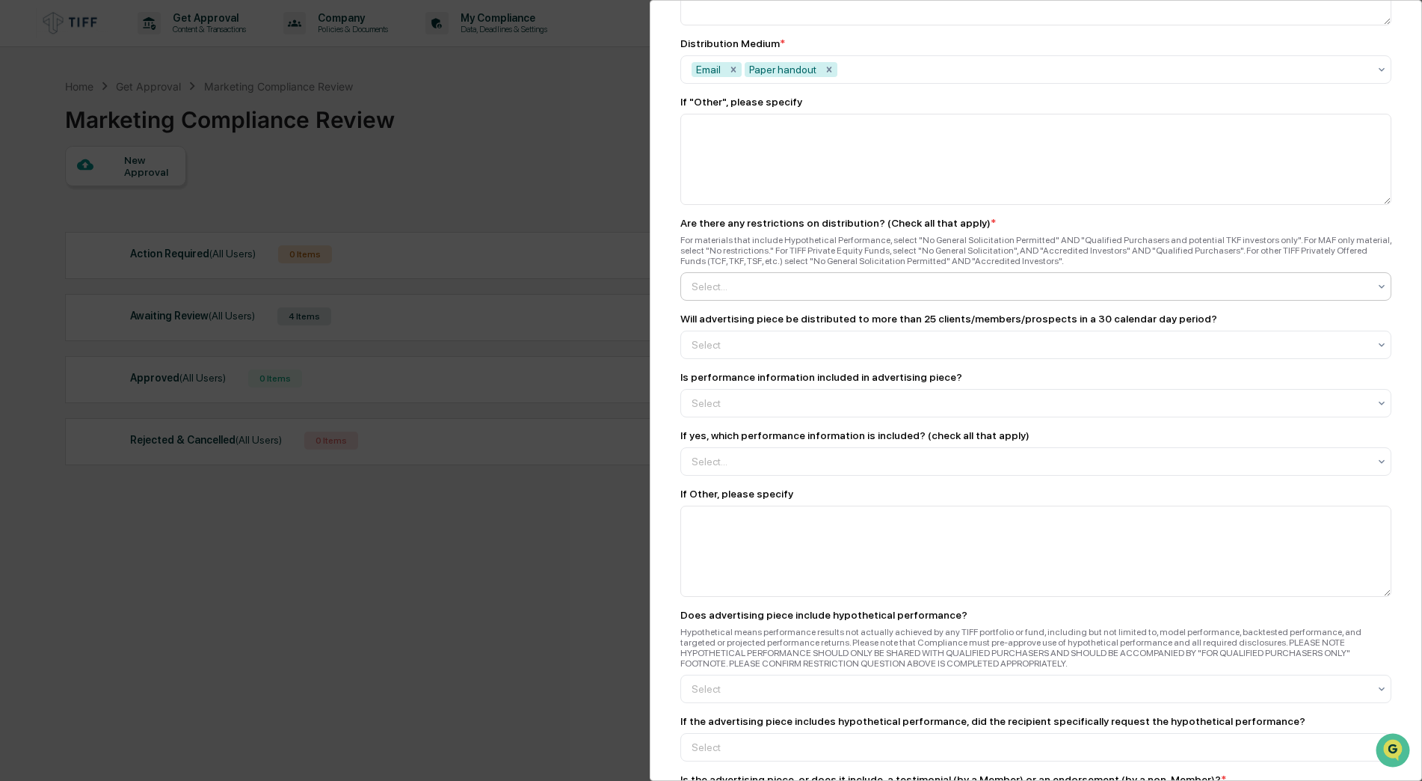
click at [817, 290] on div at bounding box center [1030, 286] width 677 height 15
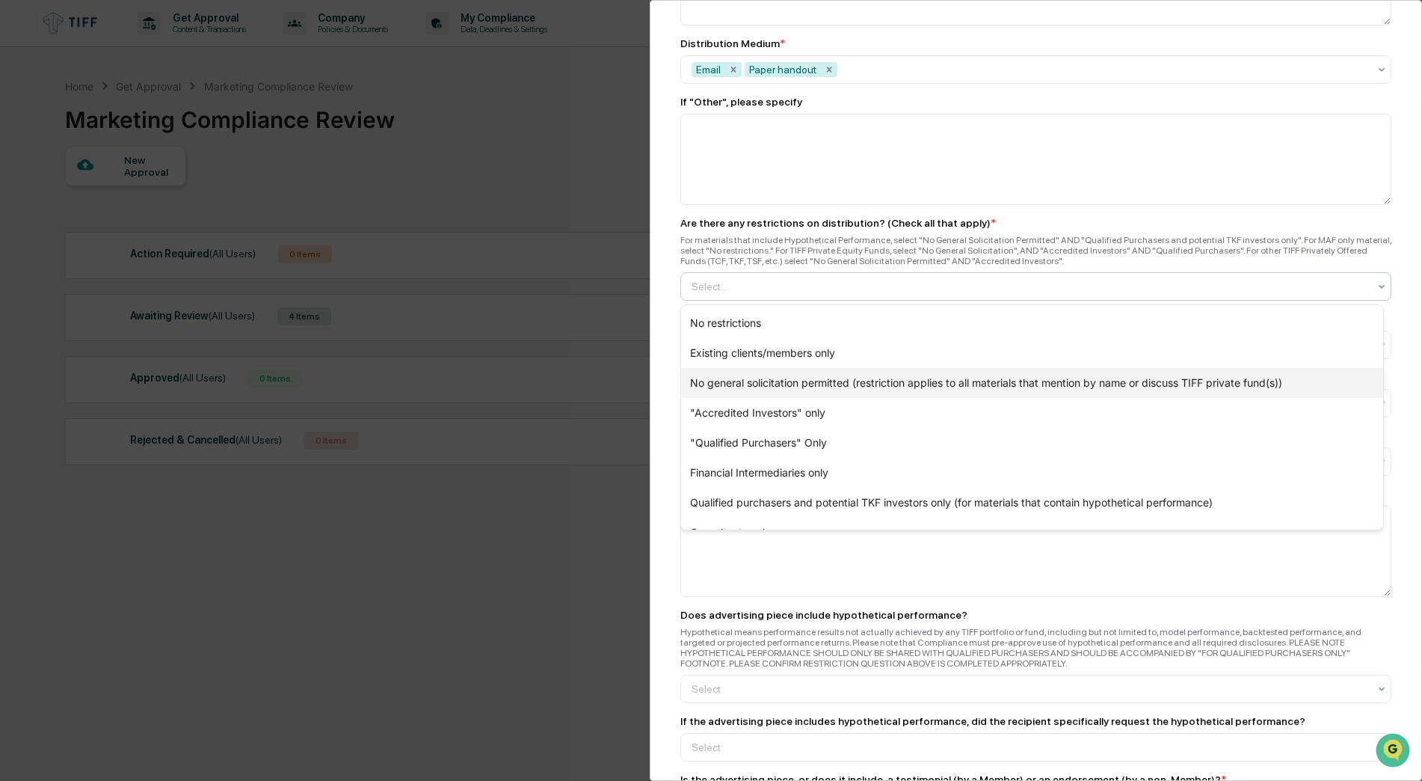
click at [779, 383] on div "No general solicitation permitted (restriction applies to all materials that me…" at bounding box center [1032, 383] width 702 height 30
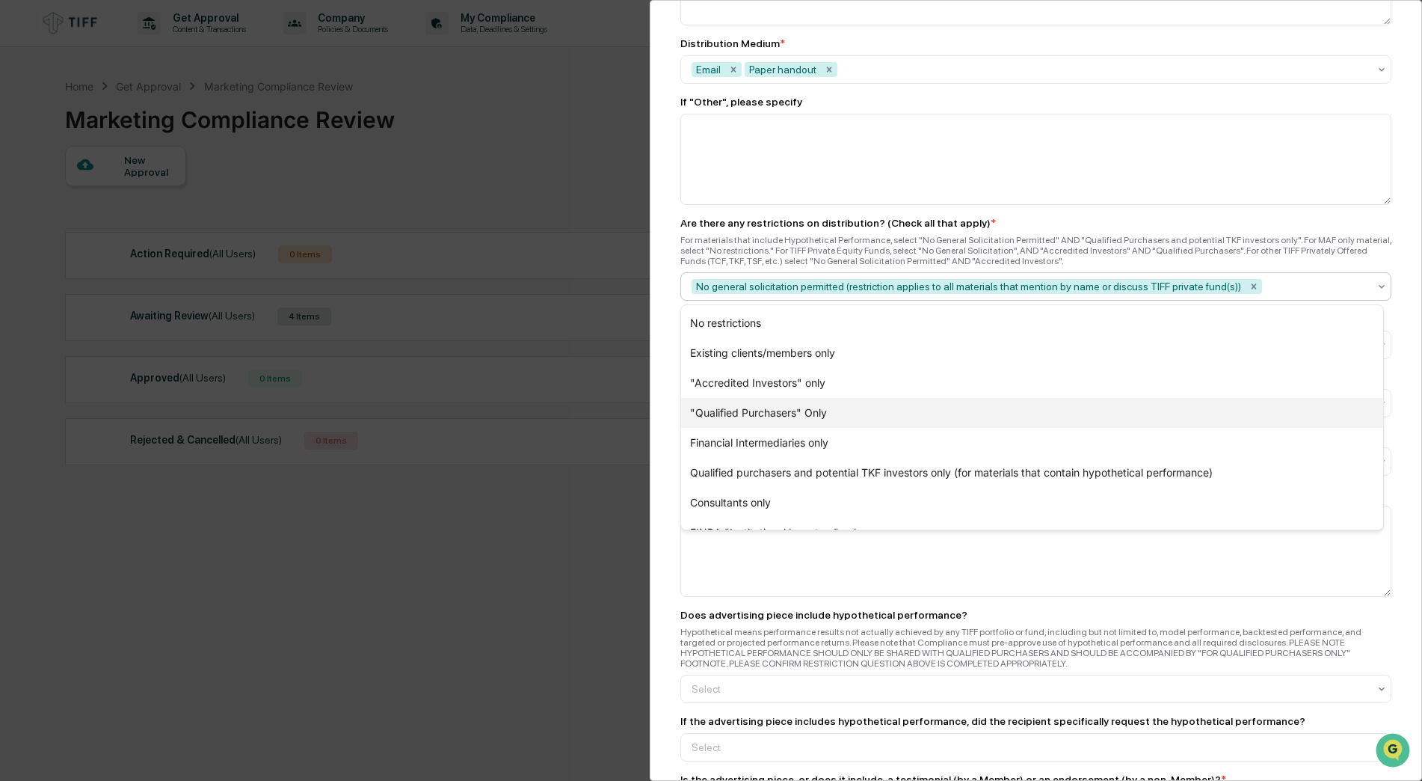
click at [774, 416] on div ""Qualified Purchasers" Only" at bounding box center [1032, 413] width 702 height 30
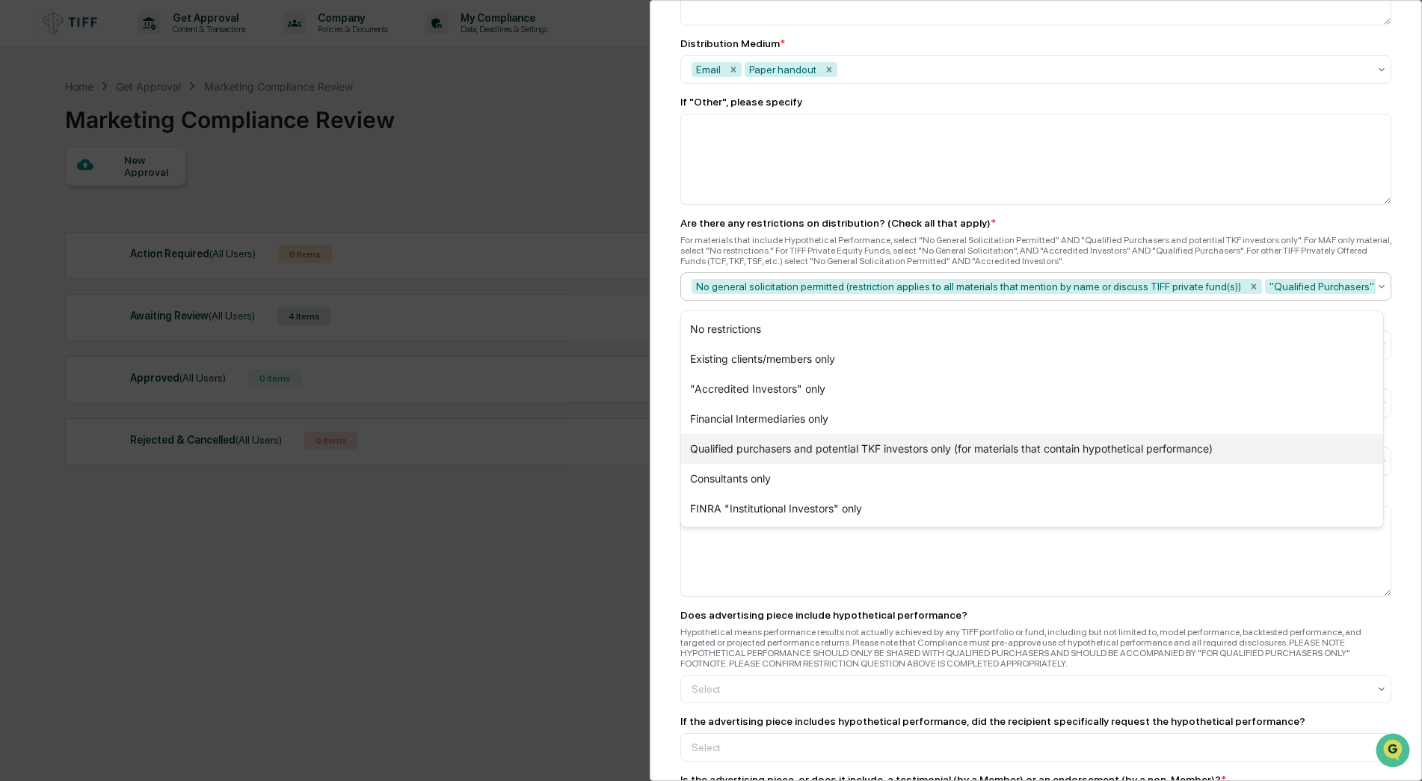
click at [780, 449] on div "Qualified purchasers and potential TKF investors only (for materials that conta…" at bounding box center [1032, 449] width 702 height 30
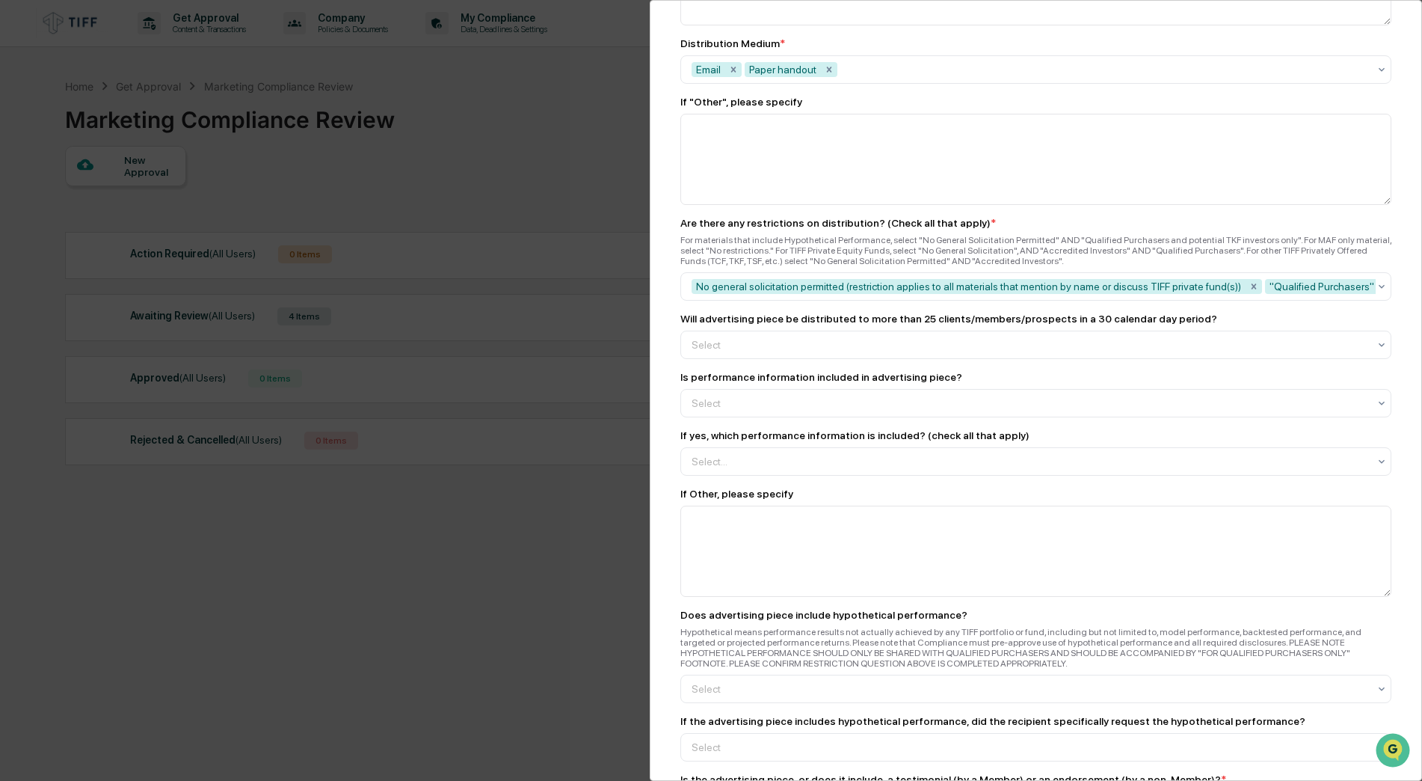
click at [671, 415] on div "Marketing Review Submit New Approval Submit New Approval To be completed for ea…" at bounding box center [1036, 390] width 772 height 781
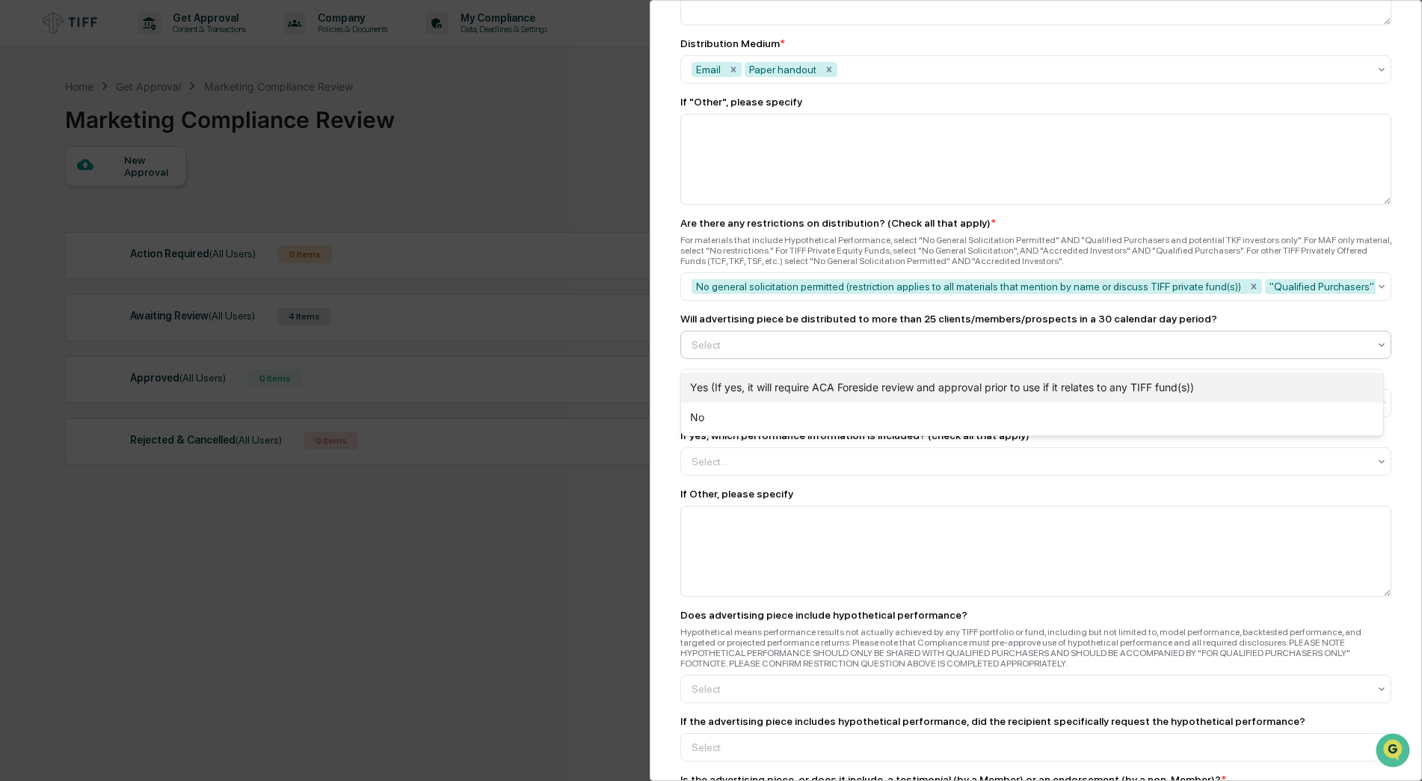
click at [759, 387] on div "Yes (If yes, it will require ACA Foreside review and approval prior to use if i…" at bounding box center [1032, 387] width 702 height 30
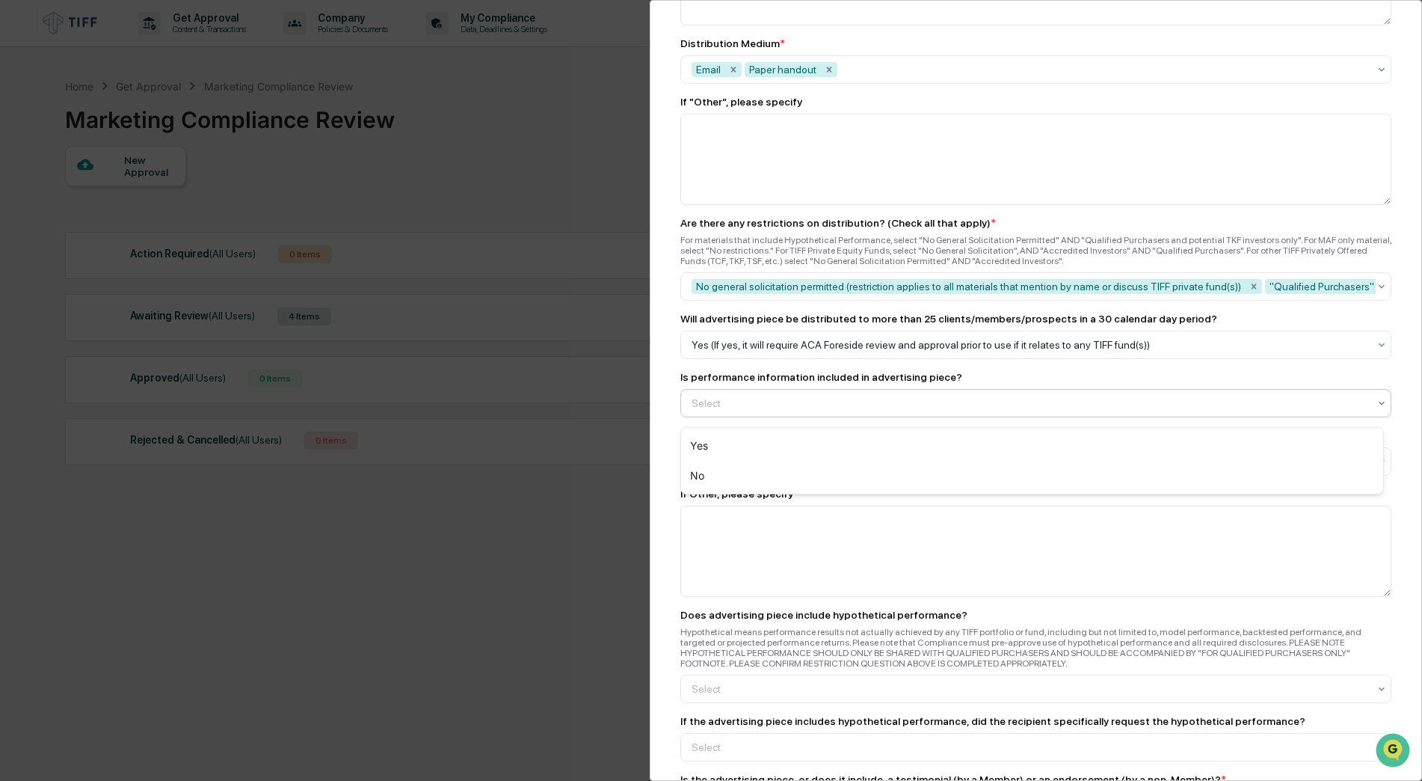
click at [760, 411] on div at bounding box center [1030, 403] width 677 height 15
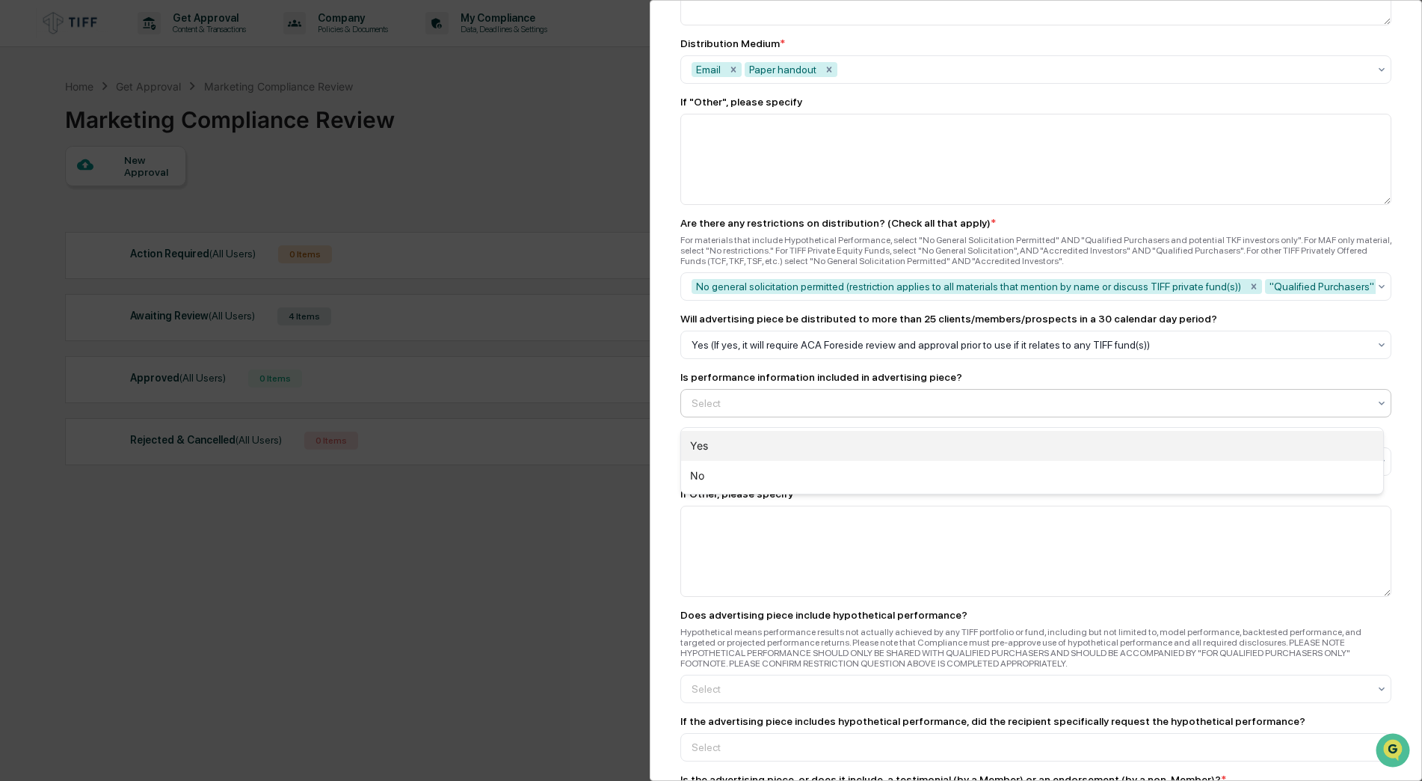
click at [744, 441] on div "Yes" at bounding box center [1032, 446] width 702 height 30
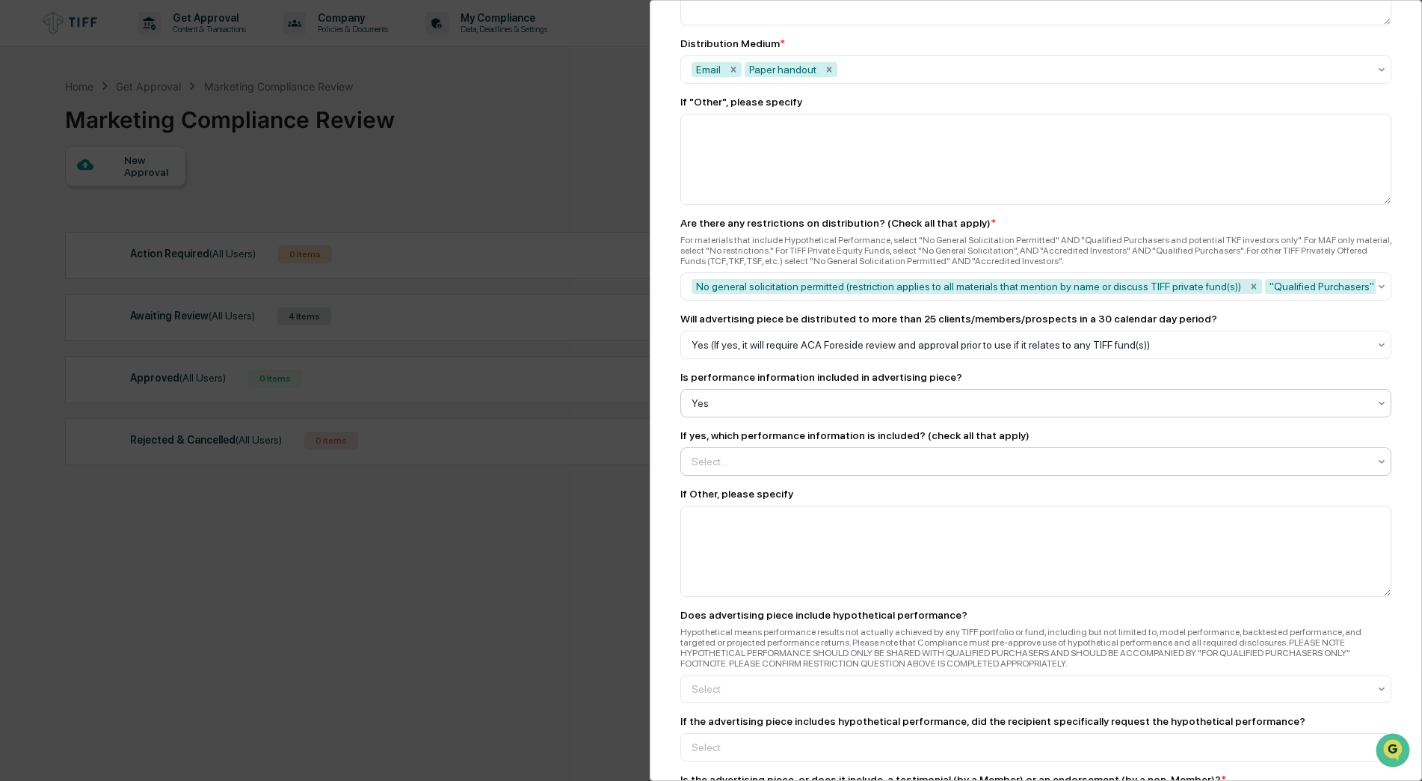
click at [747, 469] on div at bounding box center [1030, 461] width 677 height 15
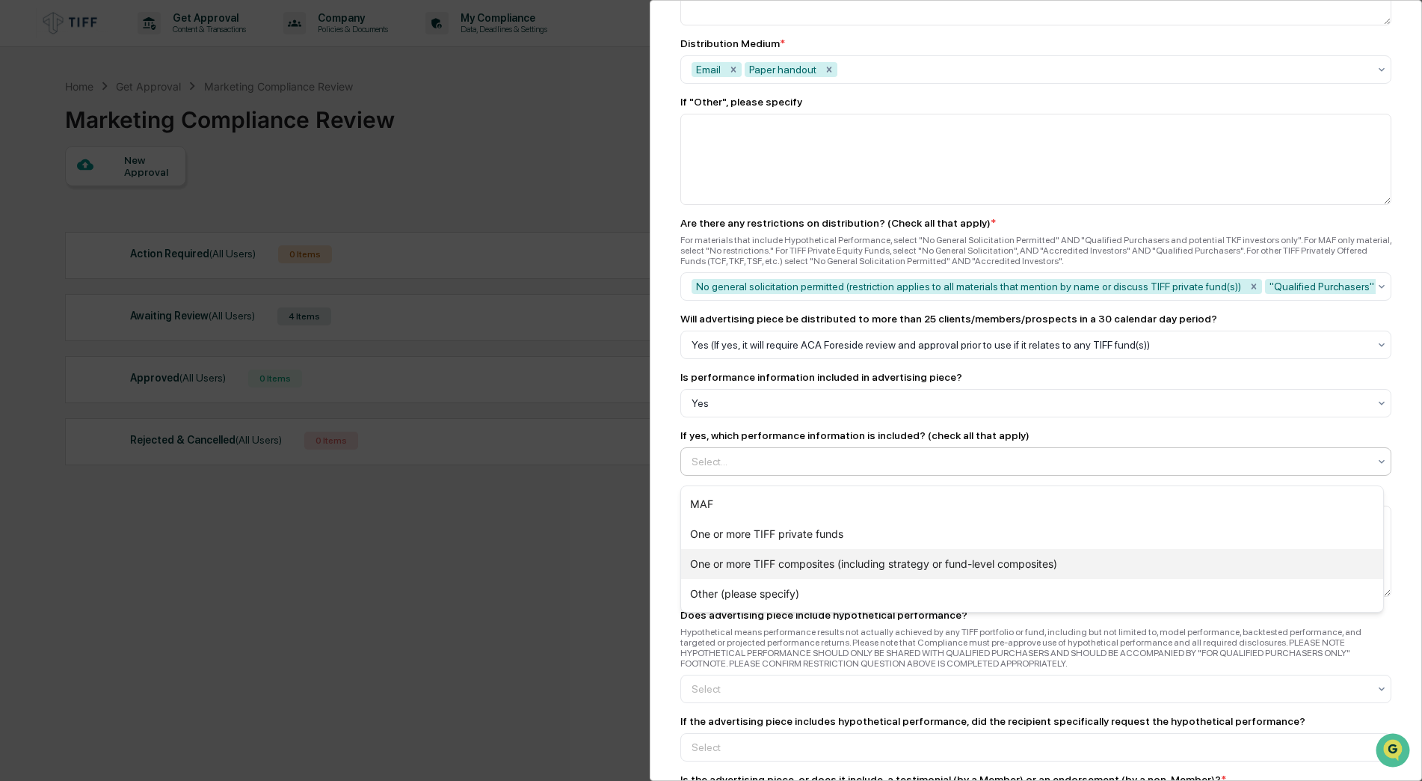
click at [790, 557] on div "One or more TIFF composites (including strategy or fund-level composites)" at bounding box center [1032, 564] width 702 height 30
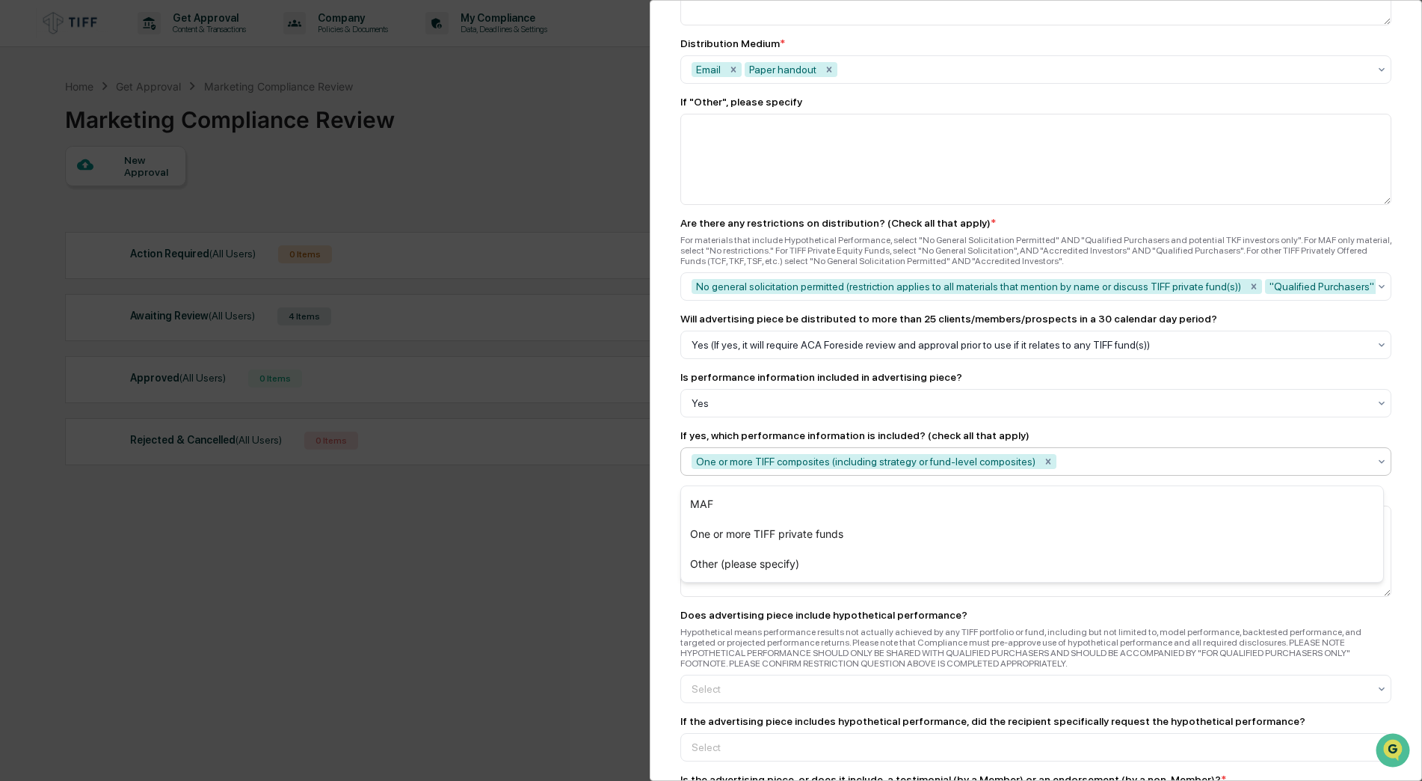
click at [666, 513] on div "Marketing Review Submit New Approval Submit New Approval To be completed for ea…" at bounding box center [1036, 390] width 772 height 781
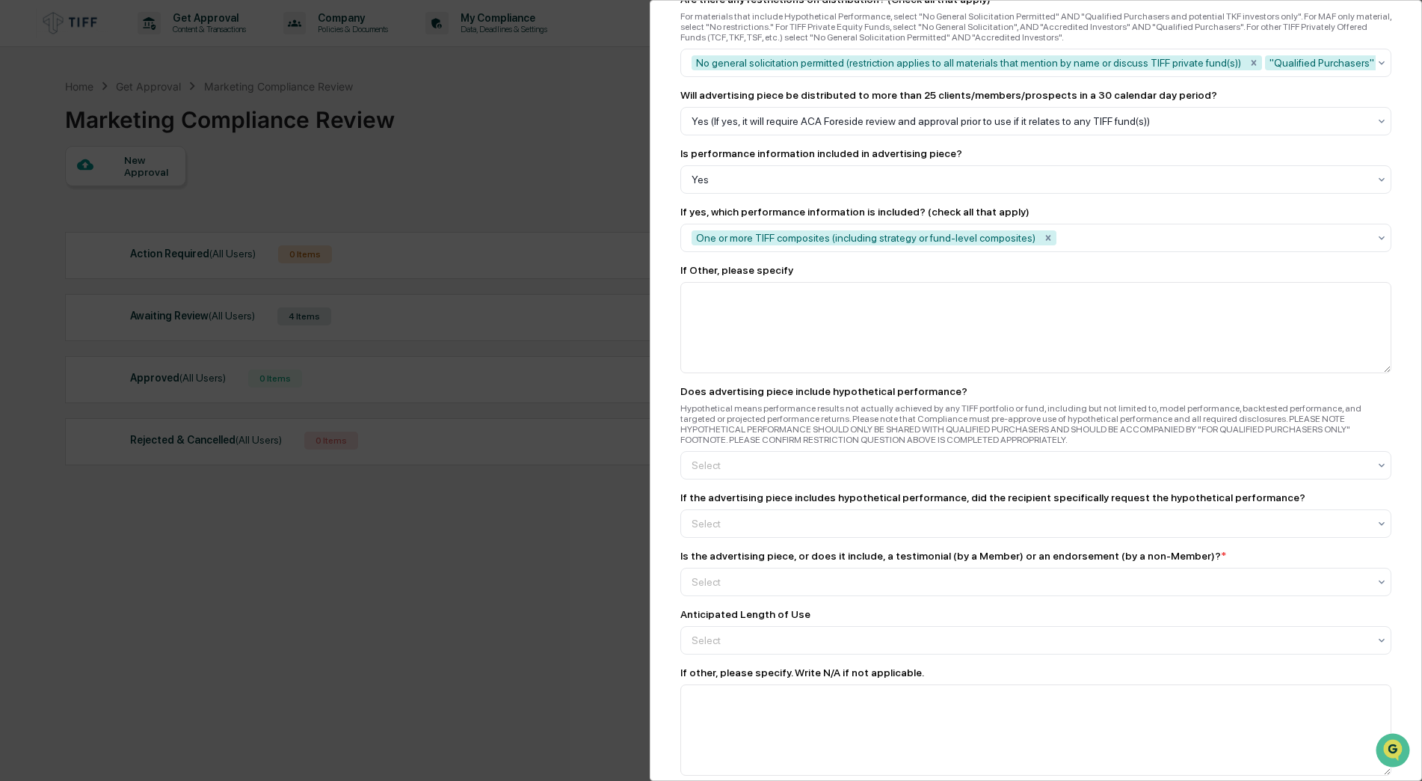
scroll to position [1645, 0]
click at [749, 508] on div "Yes" at bounding box center [1032, 507] width 702 height 30
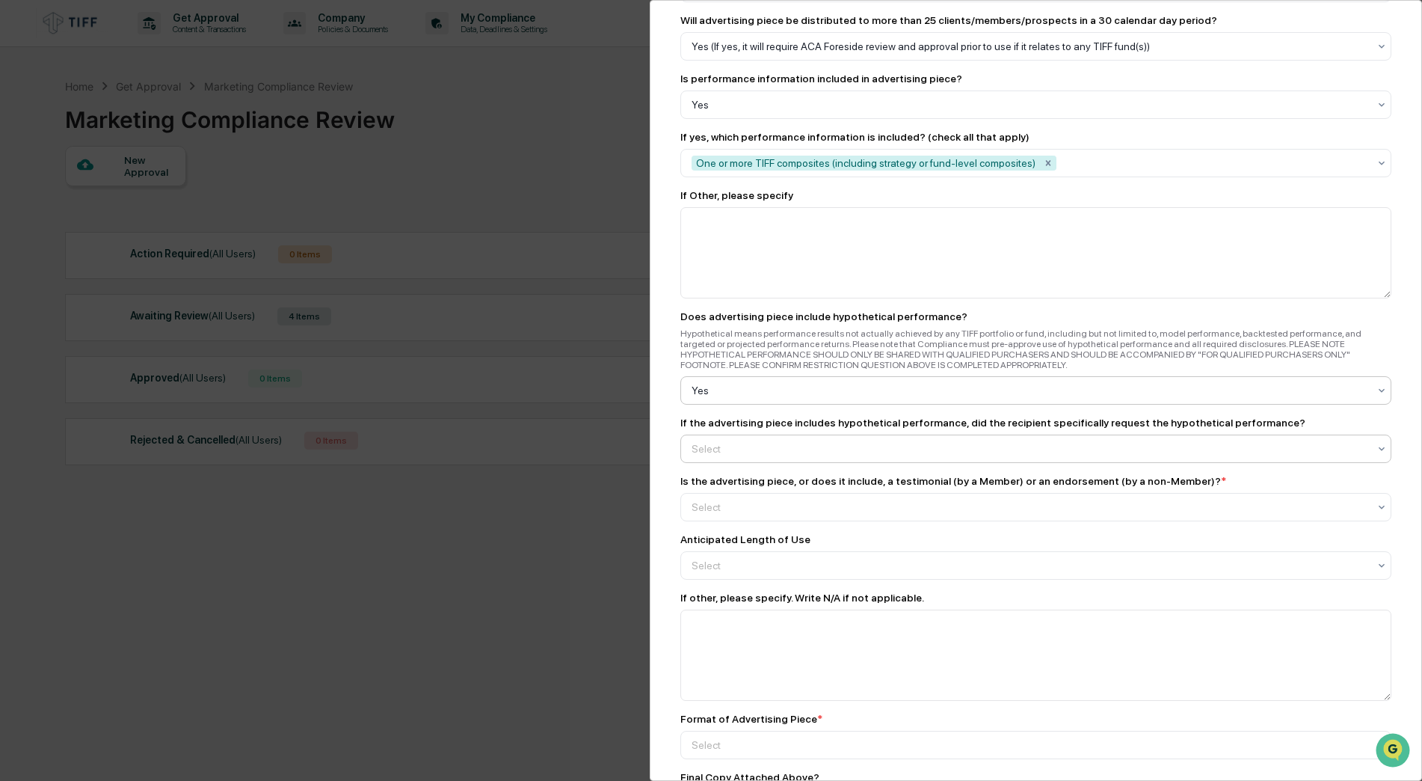
scroll to position [1720, 0]
click at [844, 449] on div at bounding box center [1030, 447] width 677 height 15
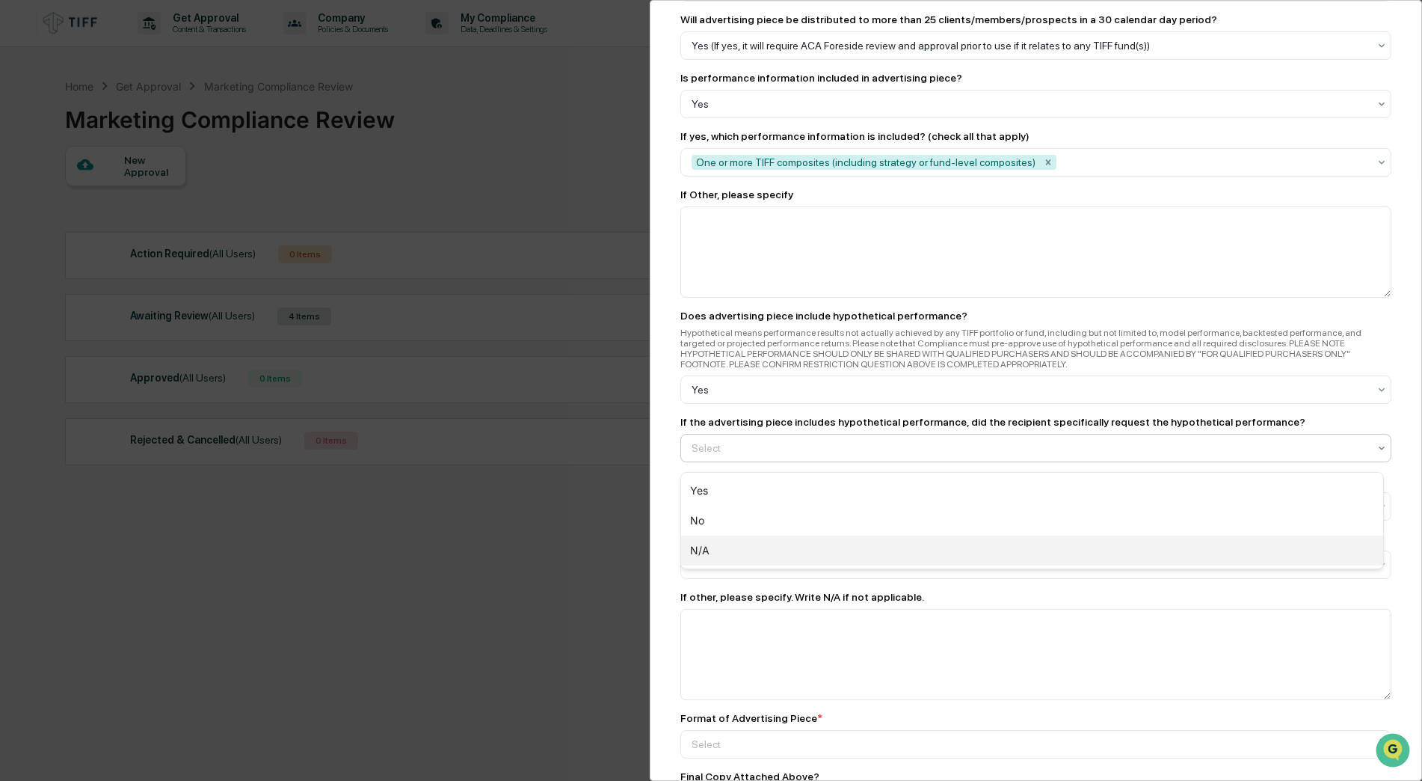
click at [709, 543] on div "N/A" at bounding box center [1032, 550] width 702 height 30
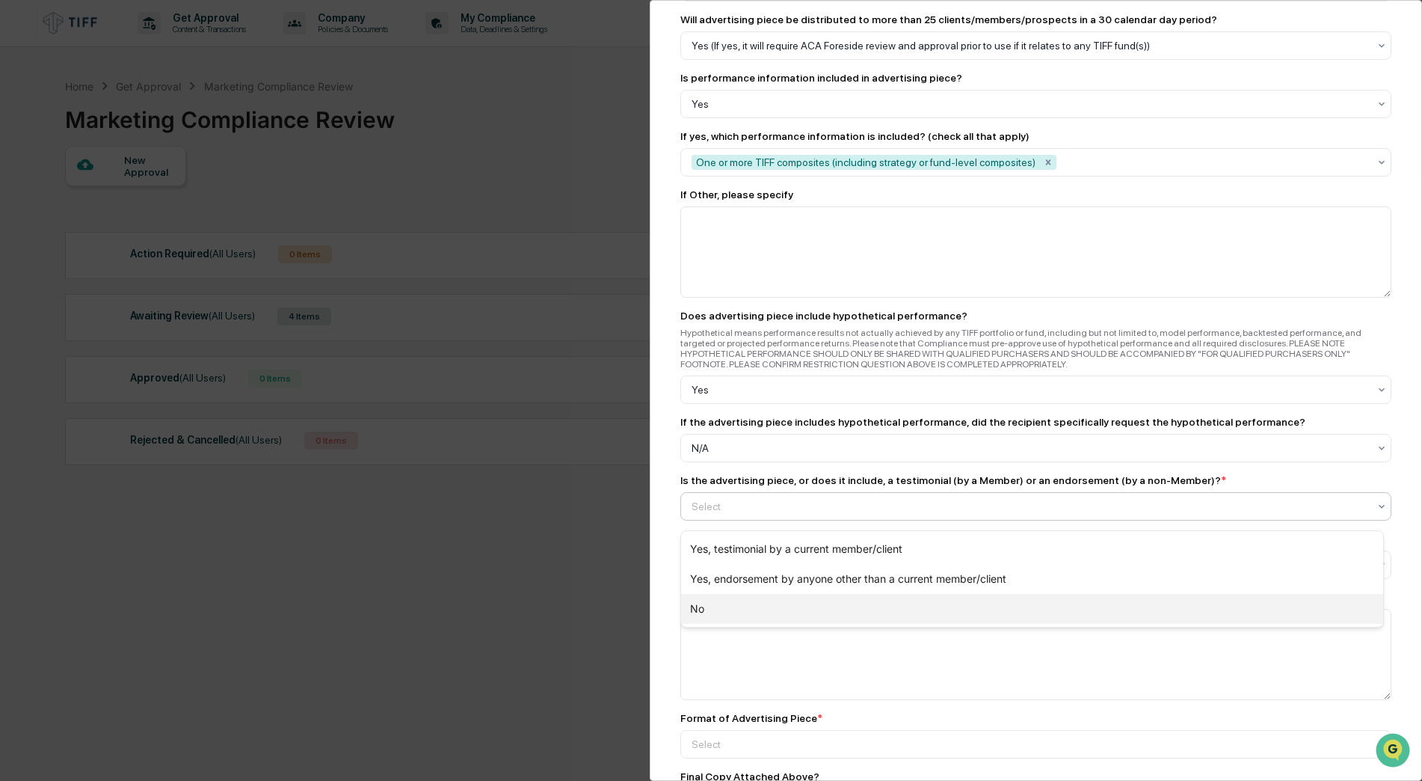
click at [722, 610] on div "No" at bounding box center [1032, 609] width 702 height 30
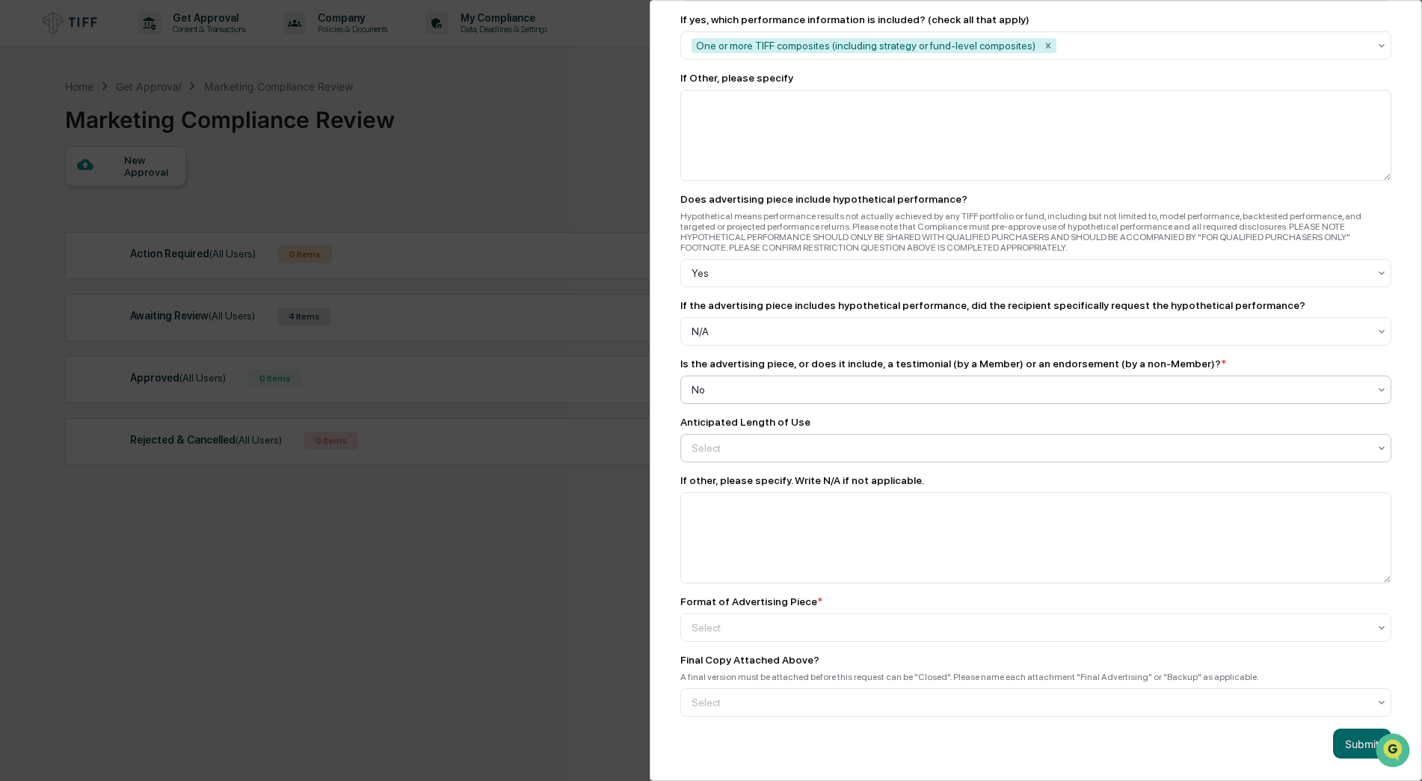
scroll to position [1851, 0]
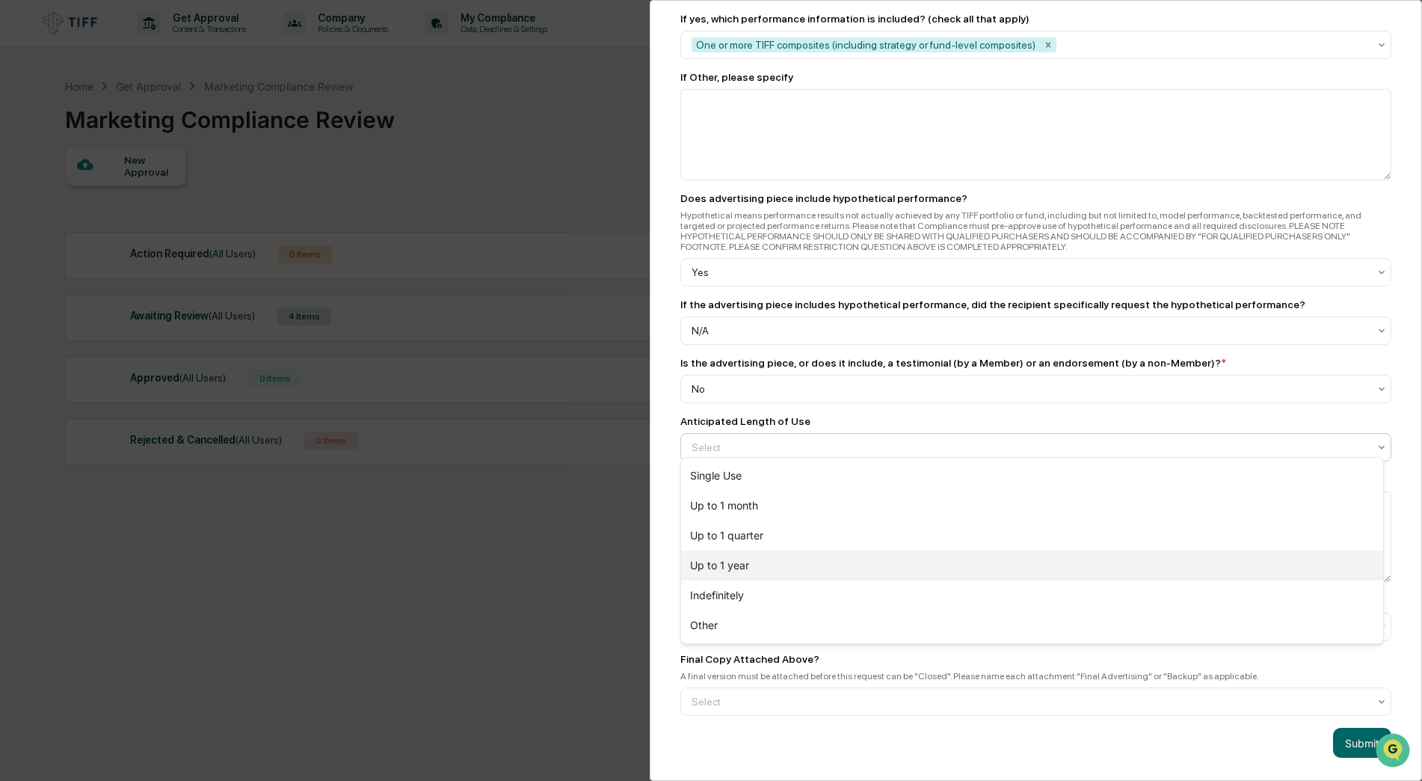
click at [757, 570] on div "Up to 1 year" at bounding box center [1032, 565] width 702 height 30
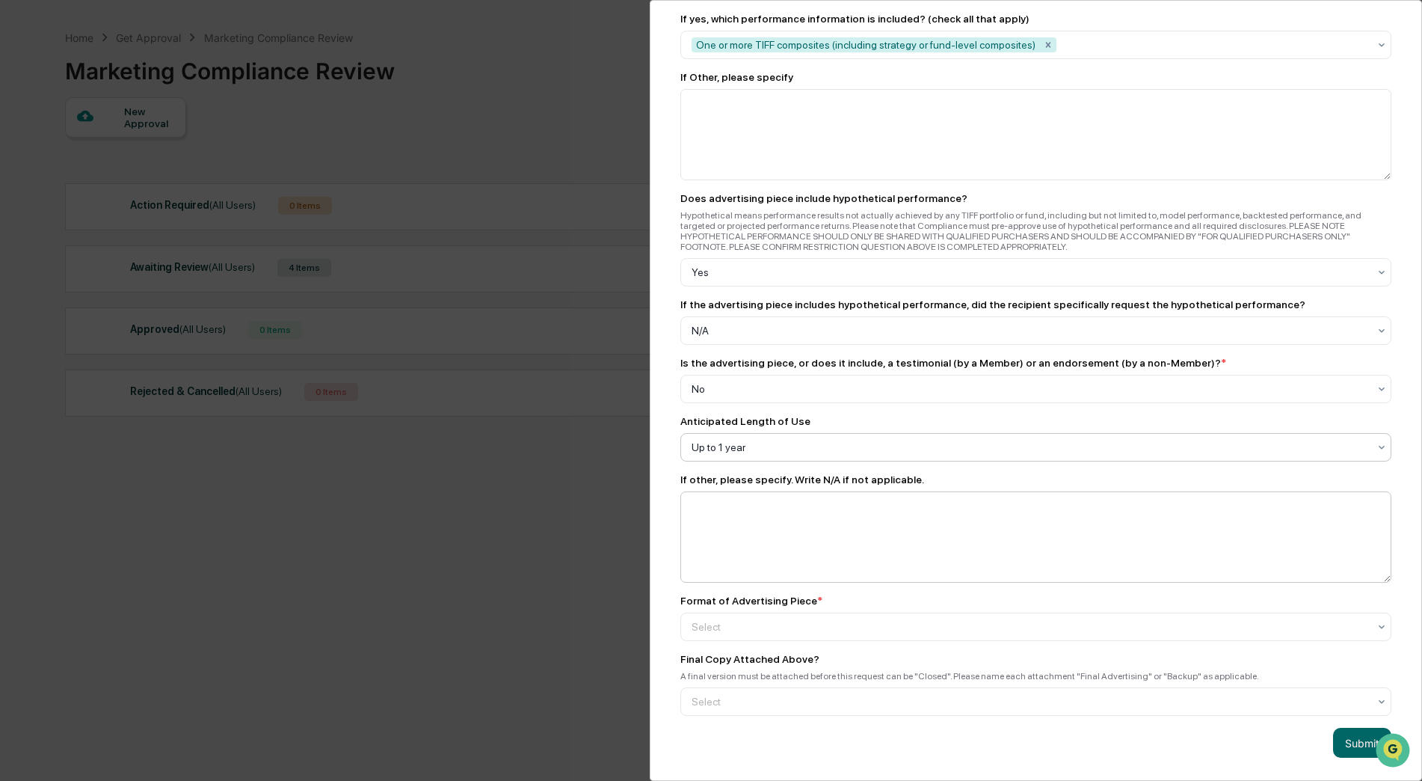
scroll to position [71, 0]
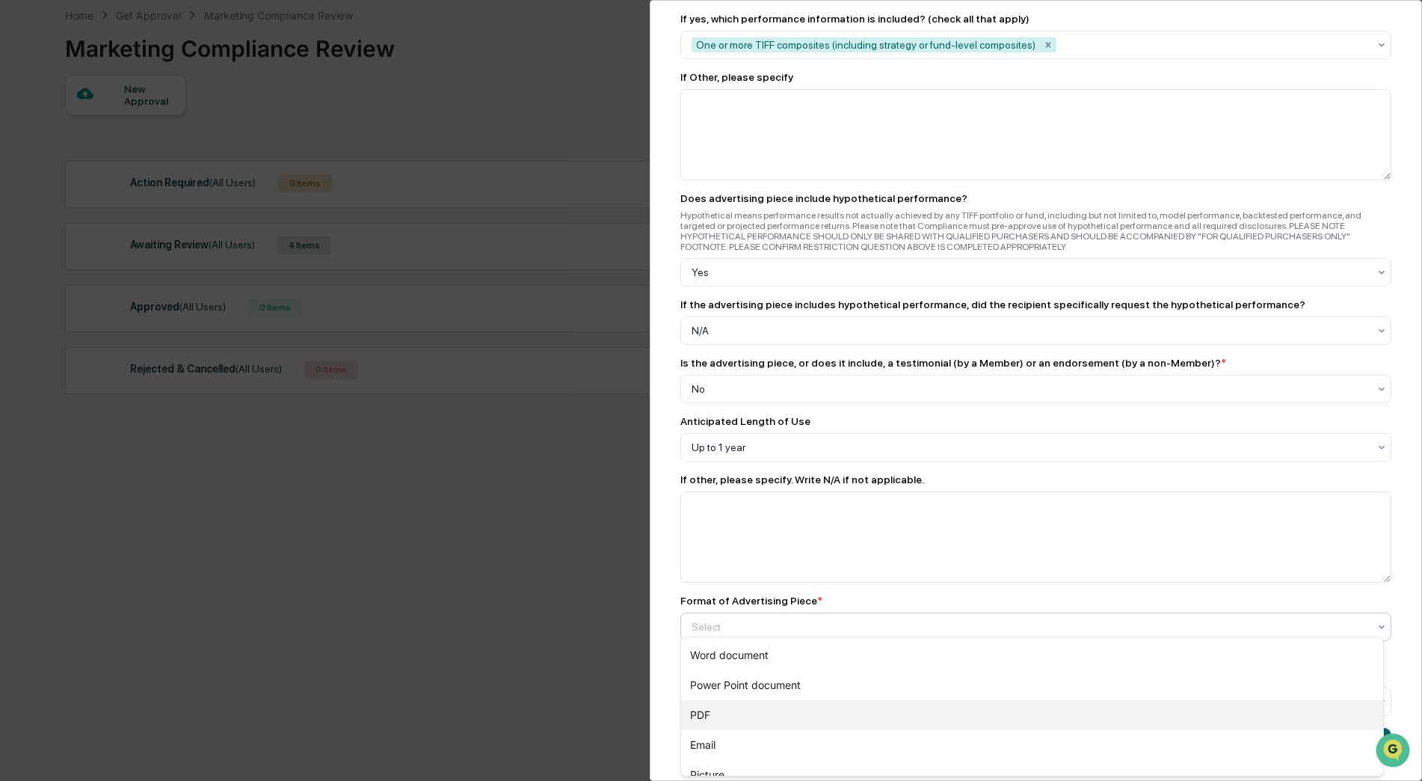
click at [718, 664] on div "PDF" at bounding box center [1032, 715] width 702 height 30
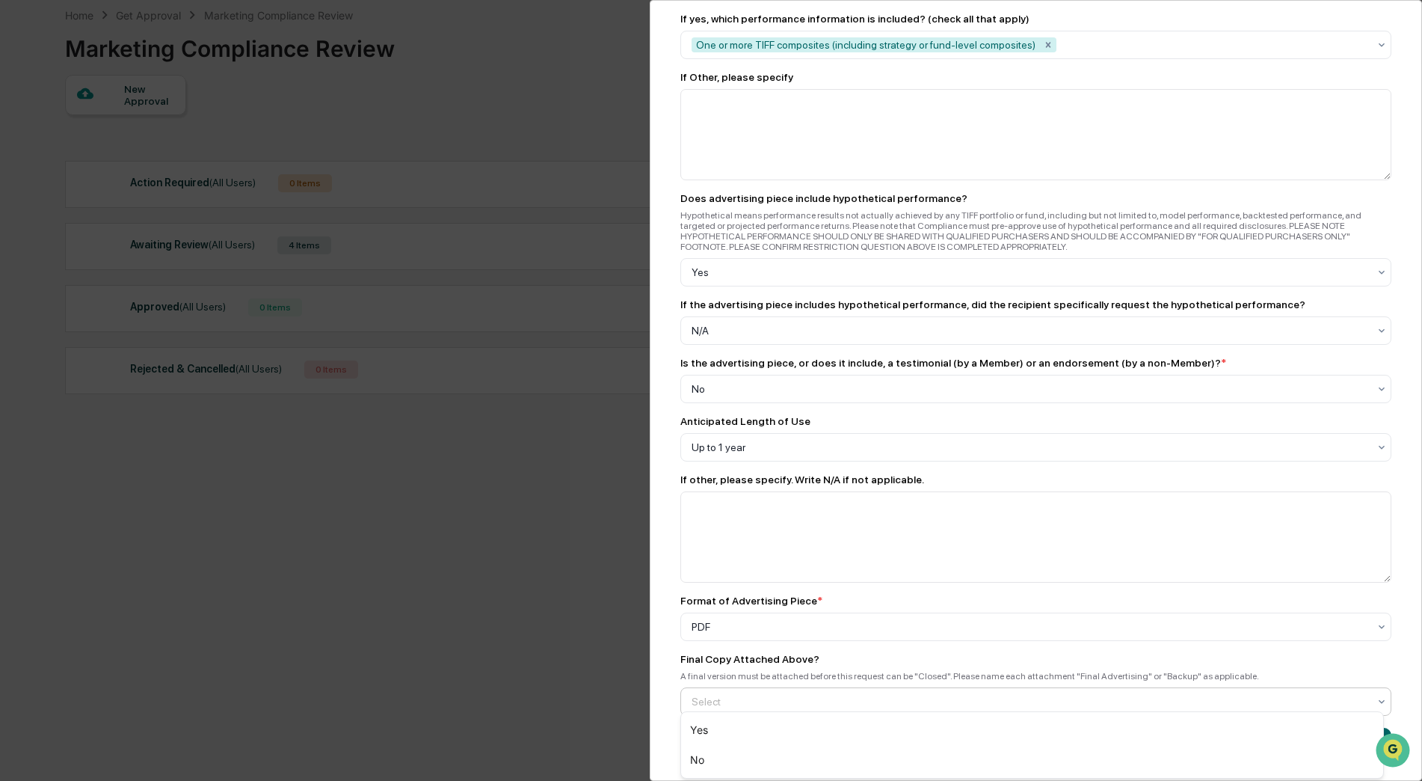
click at [820, 664] on div at bounding box center [1030, 701] width 677 height 15
click at [749, 664] on div "Yes" at bounding box center [1032, 730] width 702 height 30
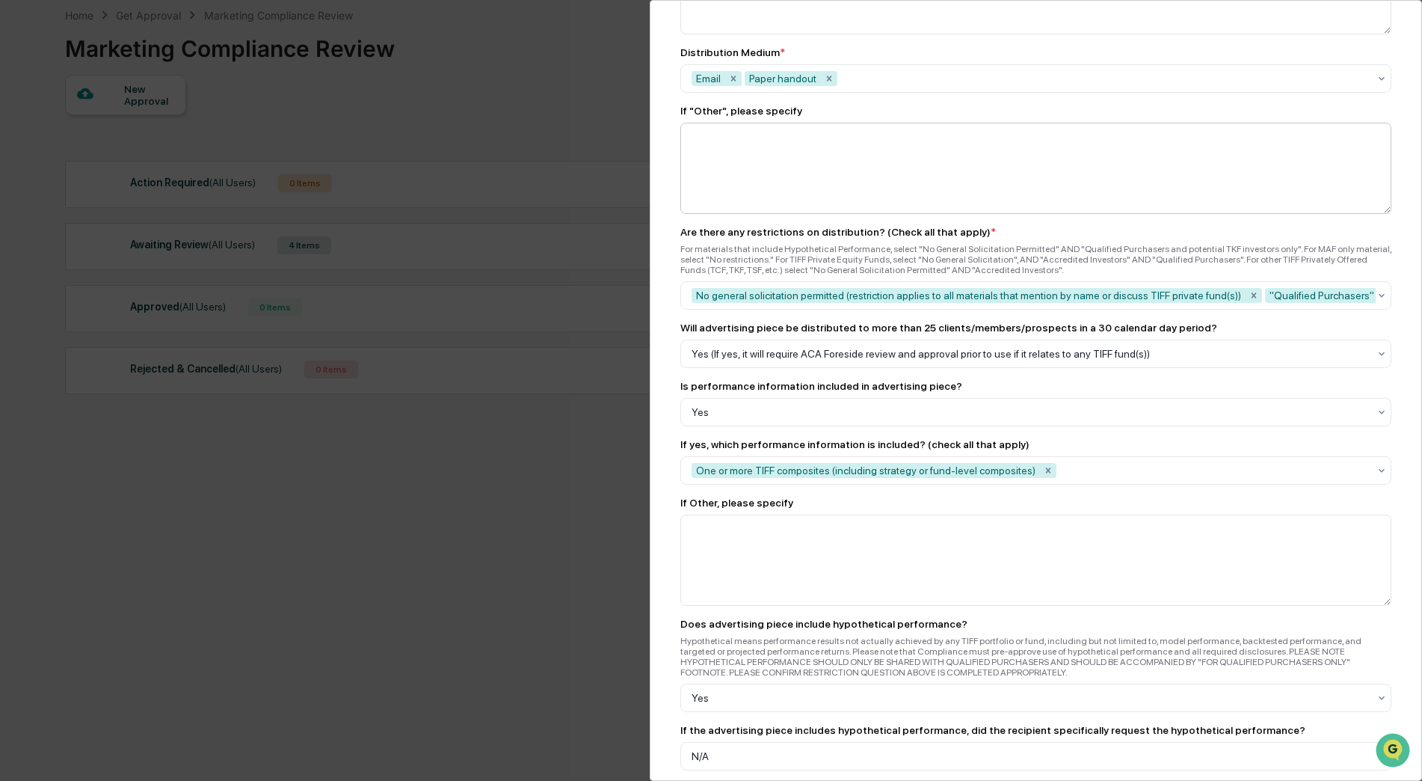
scroll to position [1421, 0]
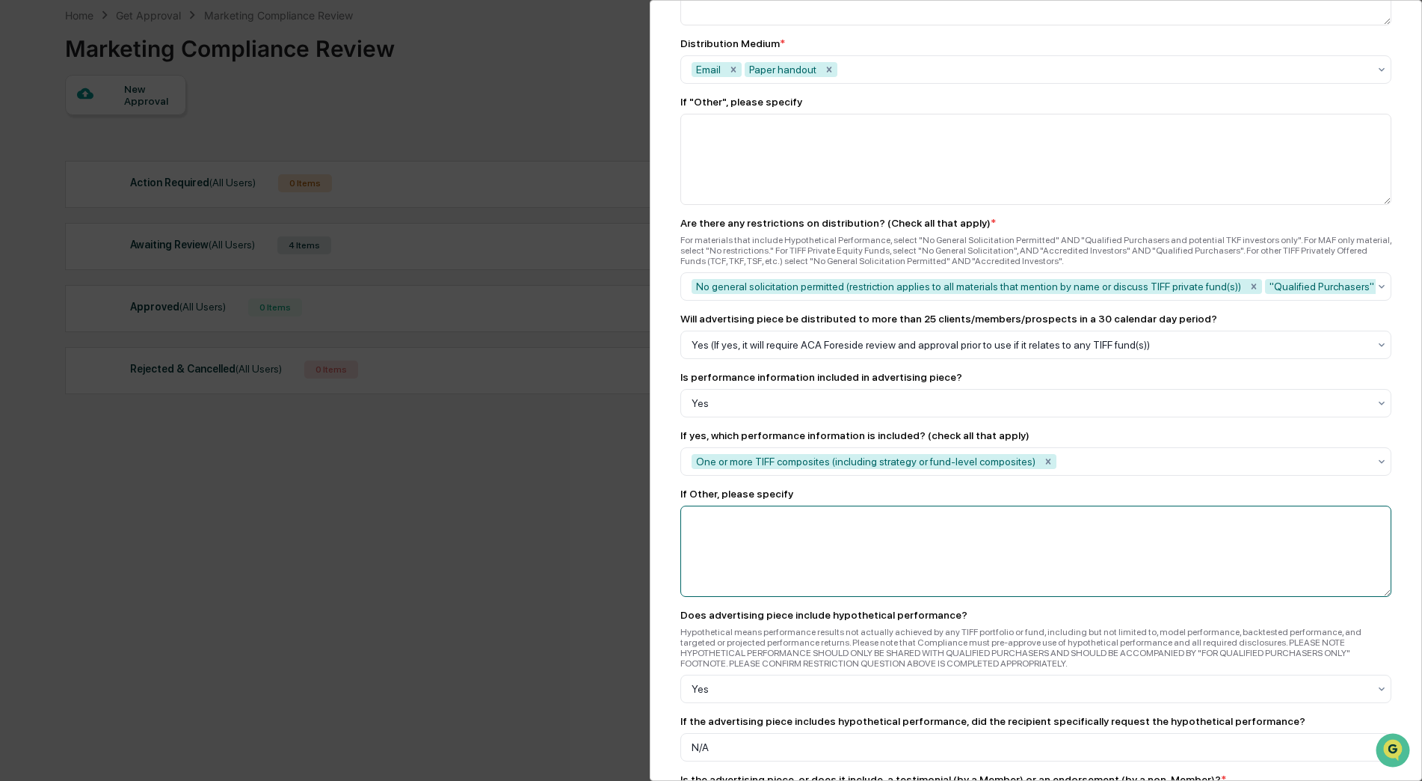
paste textarea "**********"
drag, startPoint x: 860, startPoint y: 528, endPoint x: 668, endPoint y: 524, distance: 191.5
click at [663, 533] on div "Marketing Review Submit New Approval Submit New Approval To be completed for ea…" at bounding box center [1036, 390] width 772 height 781
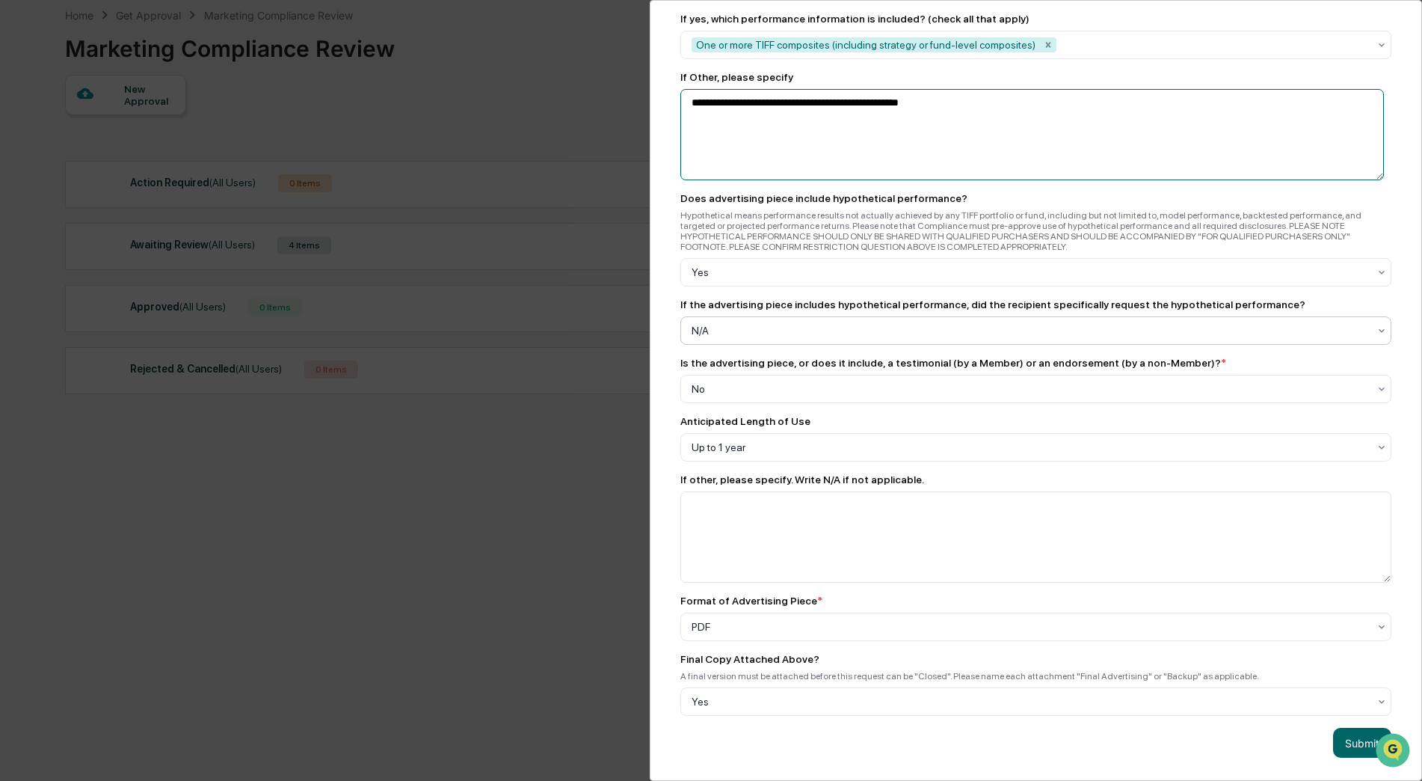
scroll to position [1851, 0]
type textarea "**********"
click at [882, 664] on button "Submit" at bounding box center [1362, 743] width 58 height 30
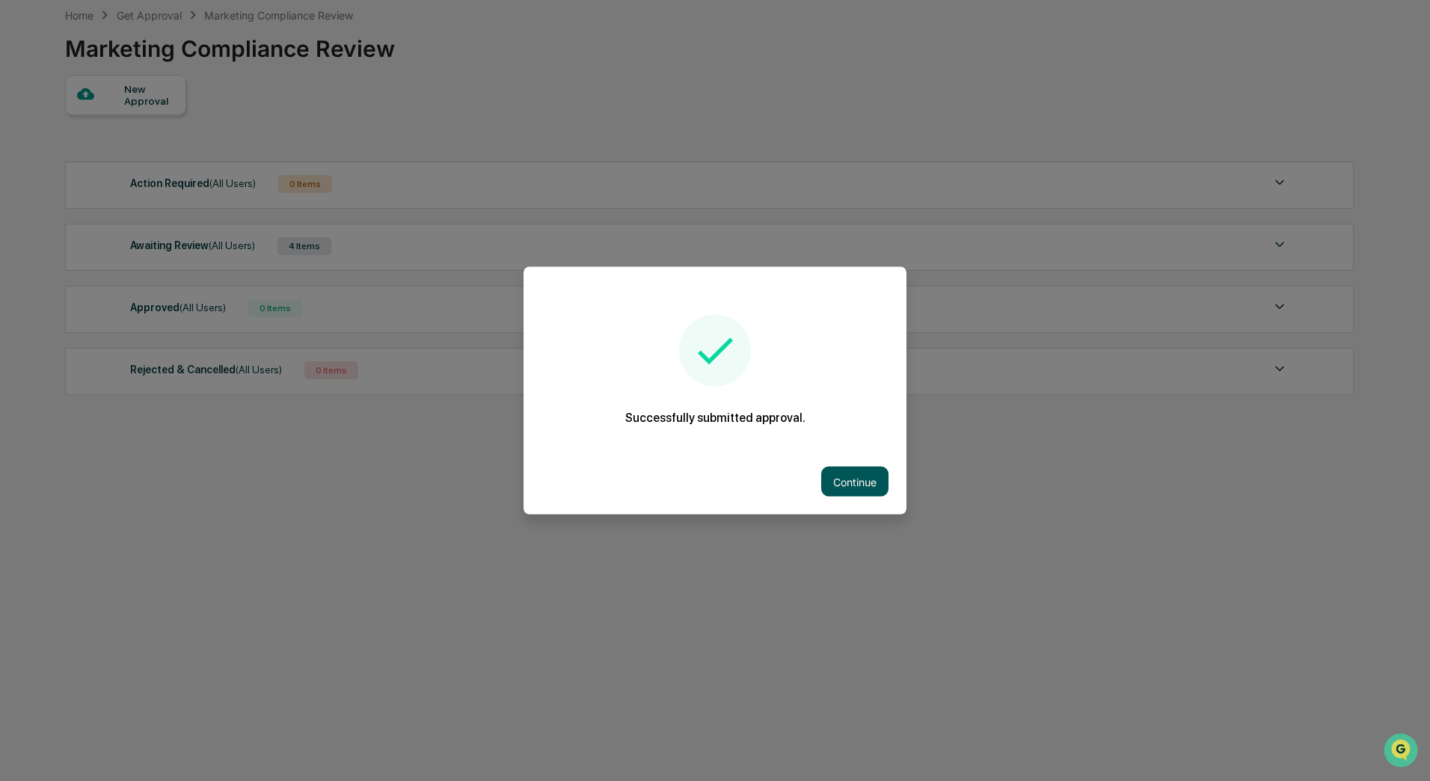
click at [858, 479] on button "Continue" at bounding box center [854, 482] width 67 height 30
